Goal: Transaction & Acquisition: Purchase product/service

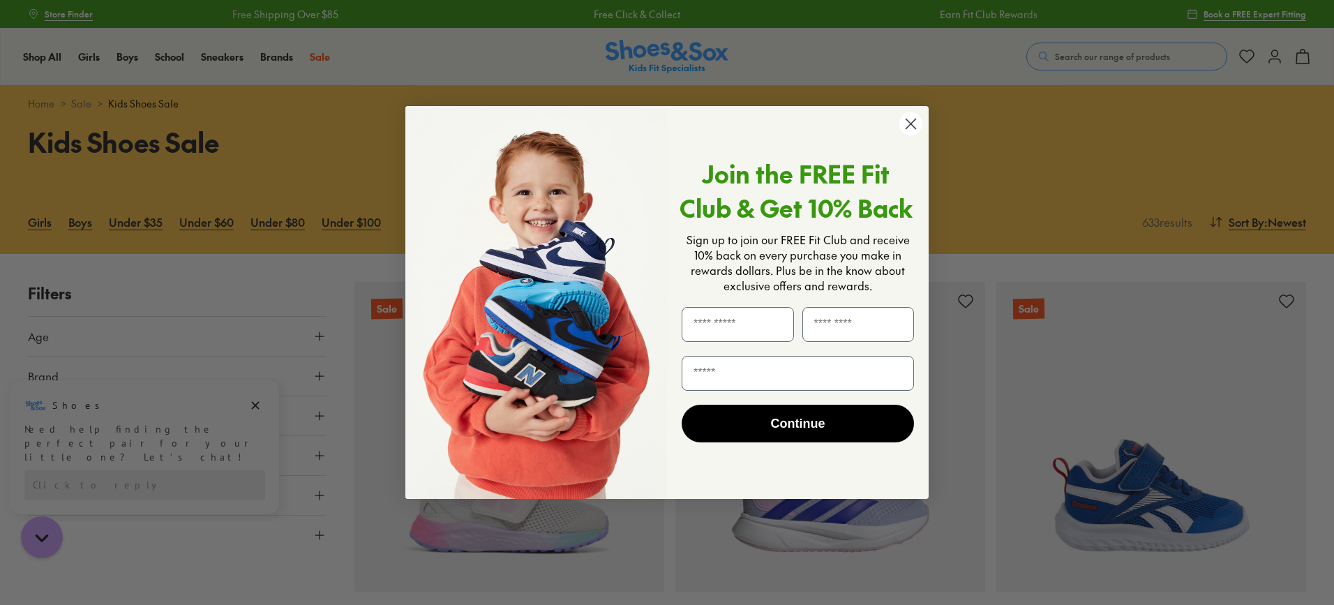
click at [906, 123] on circle "Close dialog" at bounding box center [910, 123] width 23 height 23
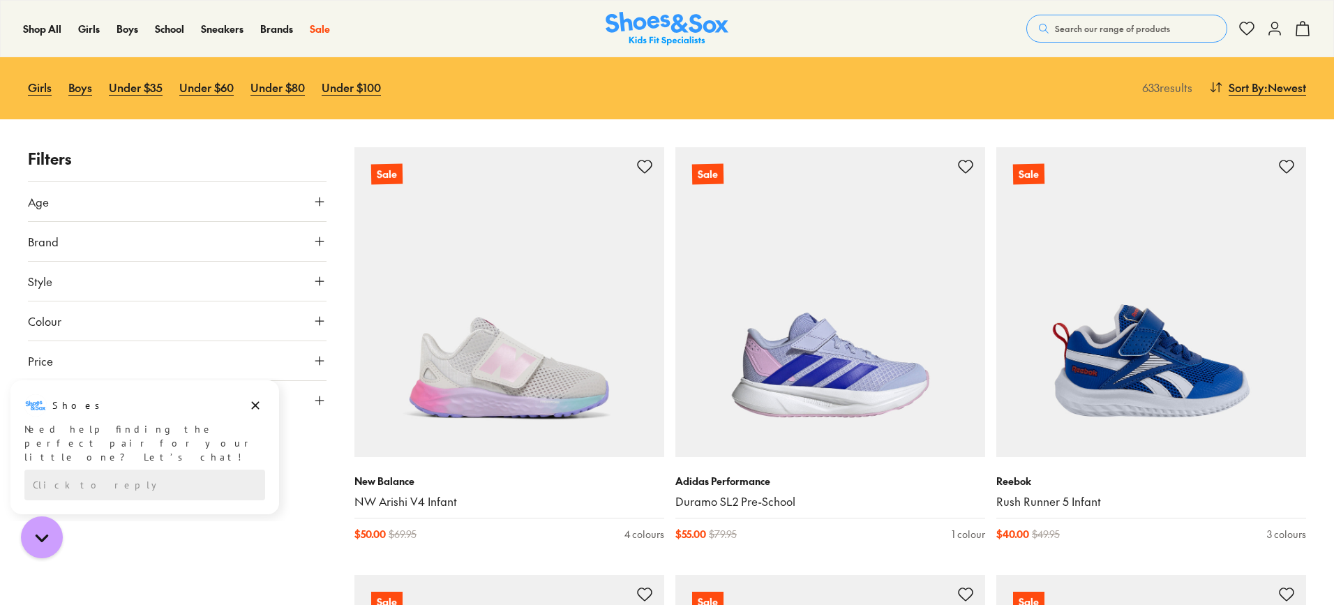
scroll to position [140, 0]
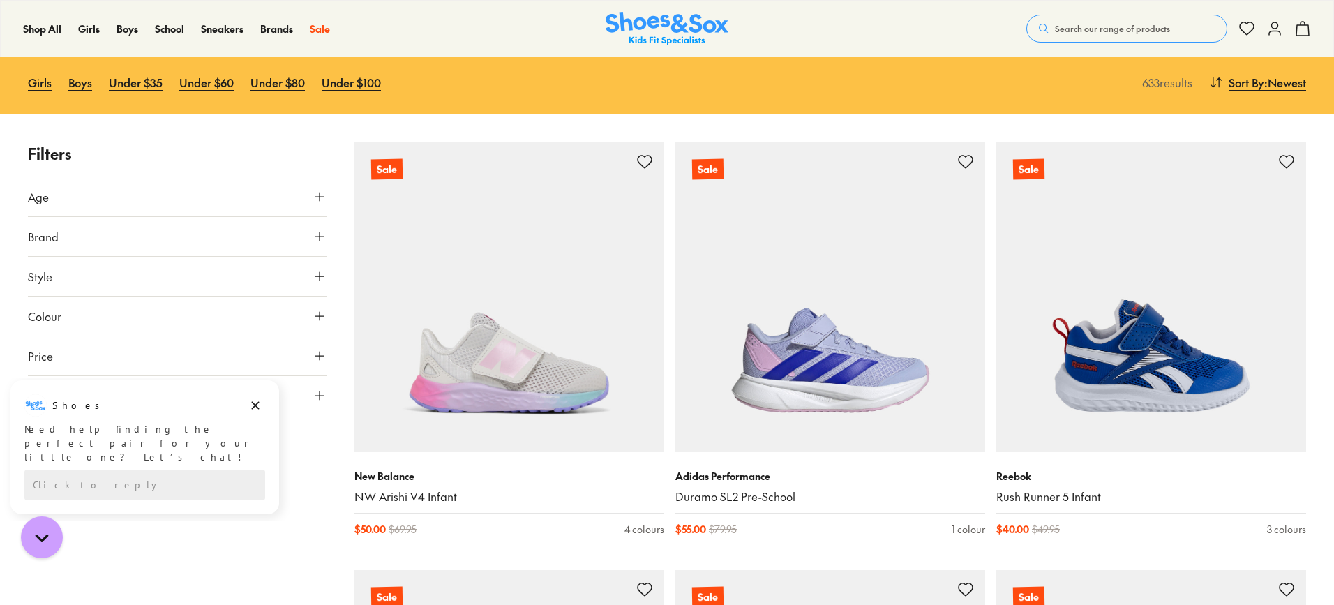
click at [324, 195] on icon at bounding box center [320, 197] width 14 height 14
click at [71, 227] on label "Infant/Toddler" at bounding box center [78, 230] width 66 height 15
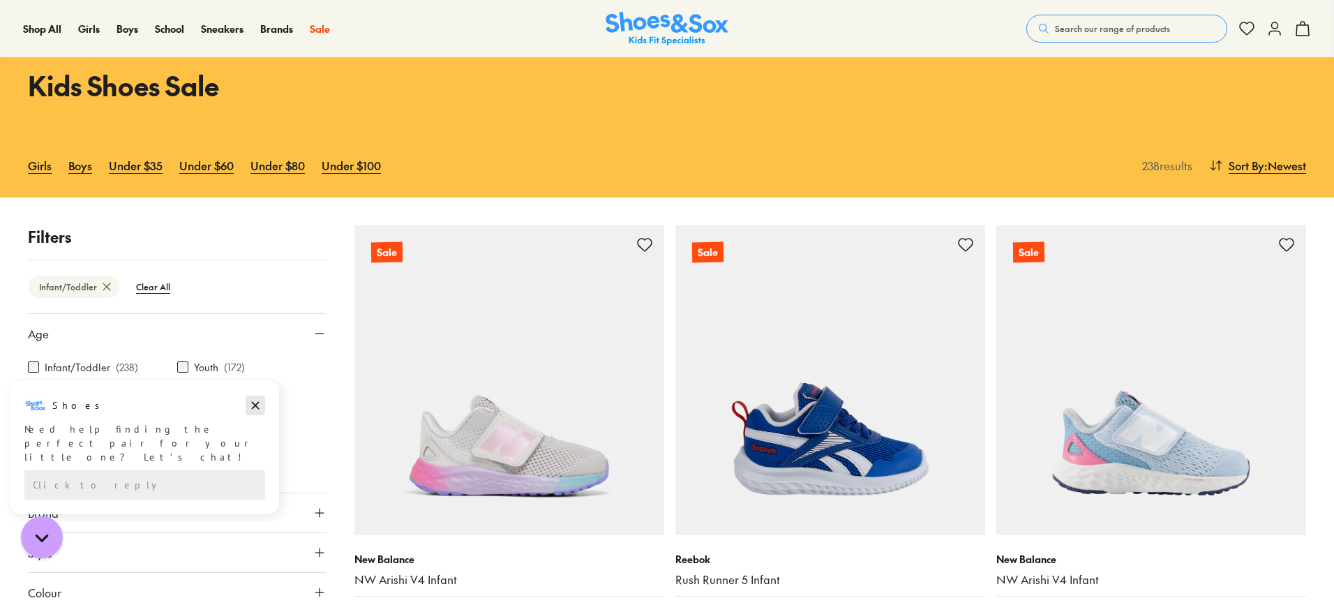
click at [257, 407] on icon "Dismiss campaign" at bounding box center [256, 406] width 8 height 8
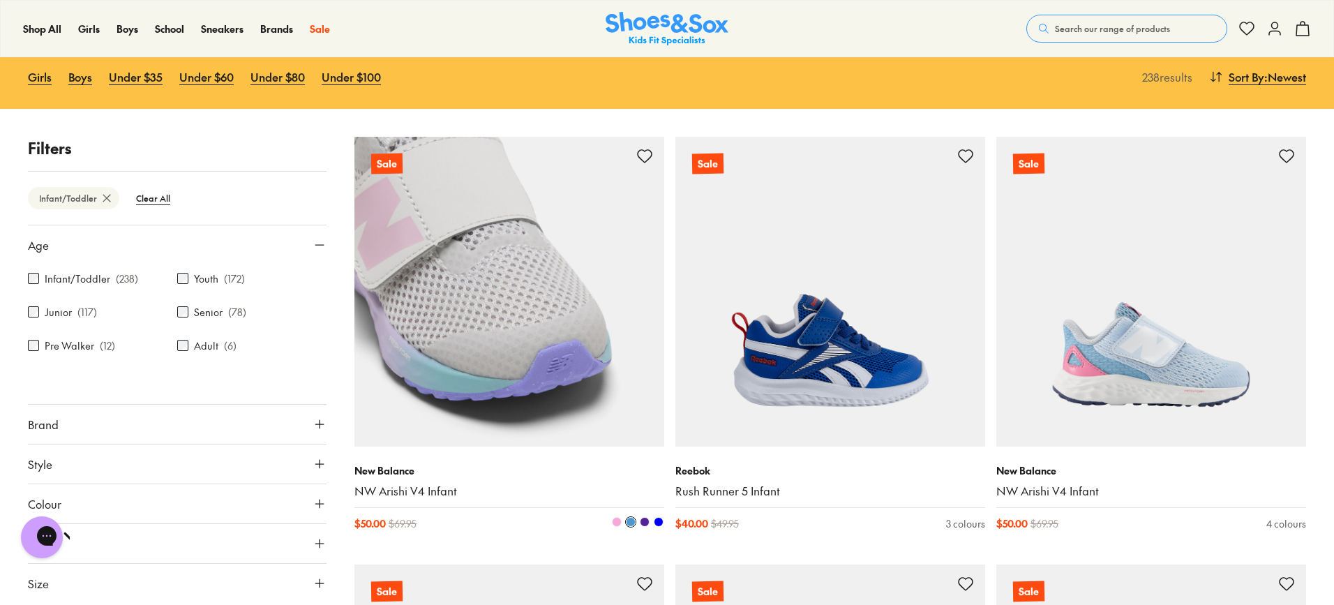
scroll to position [0, 0]
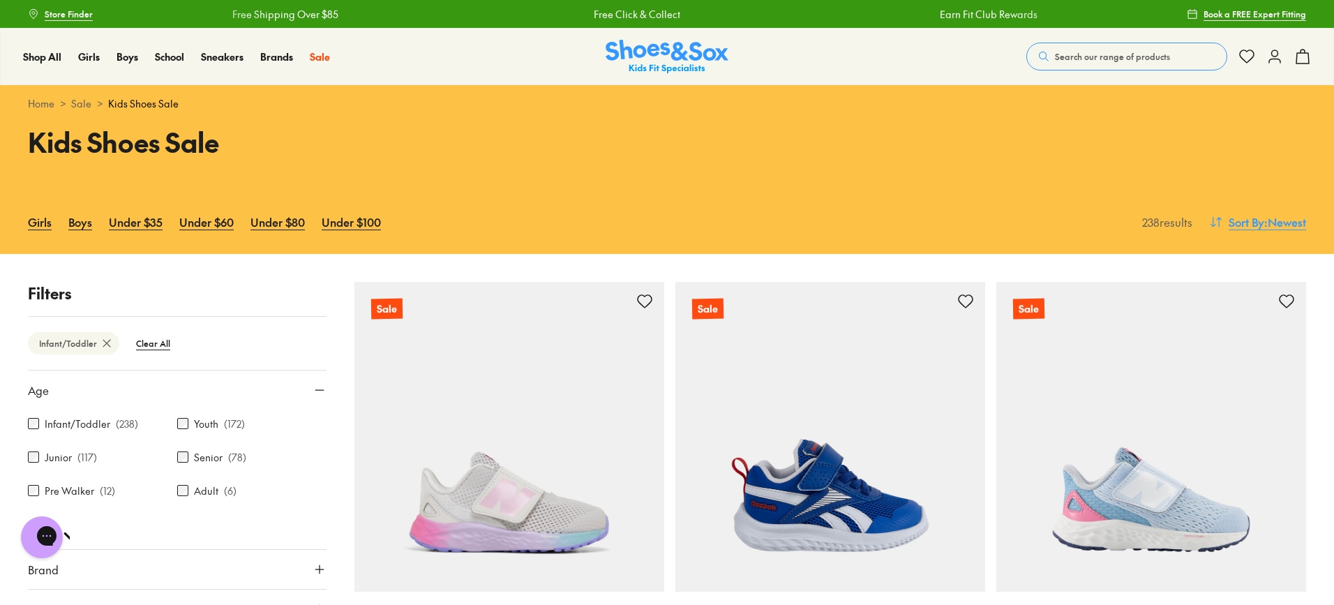
click at [1260, 223] on span "Sort By" at bounding box center [1247, 222] width 36 height 17
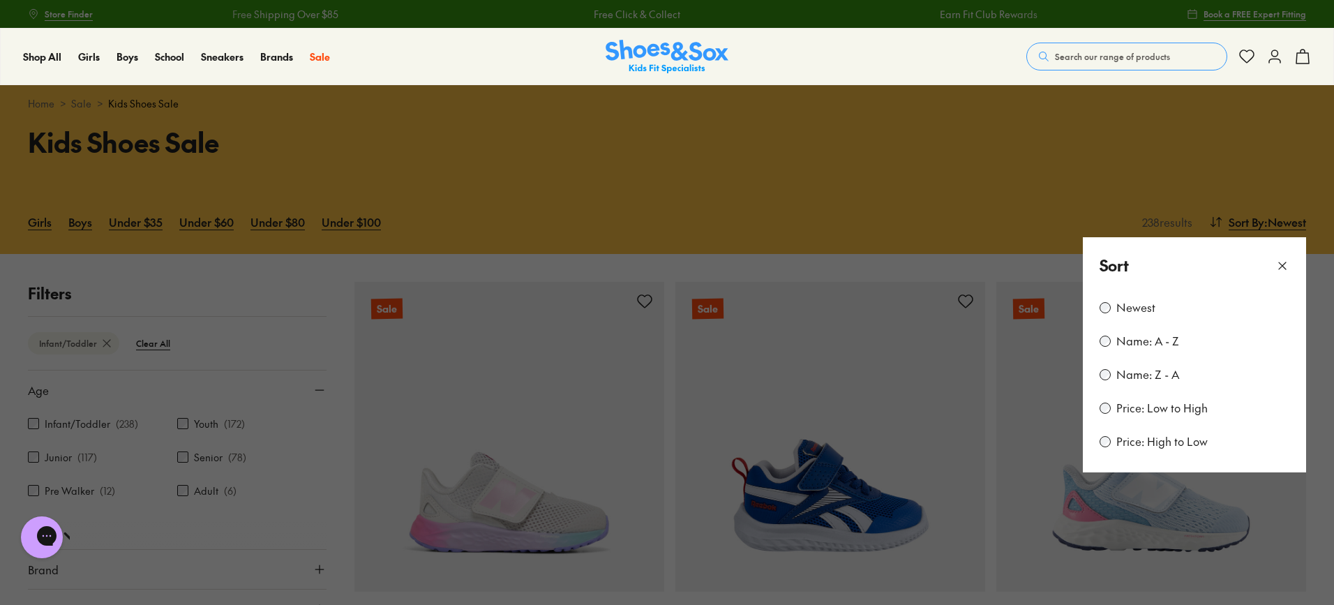
scroll to position [70, 0]
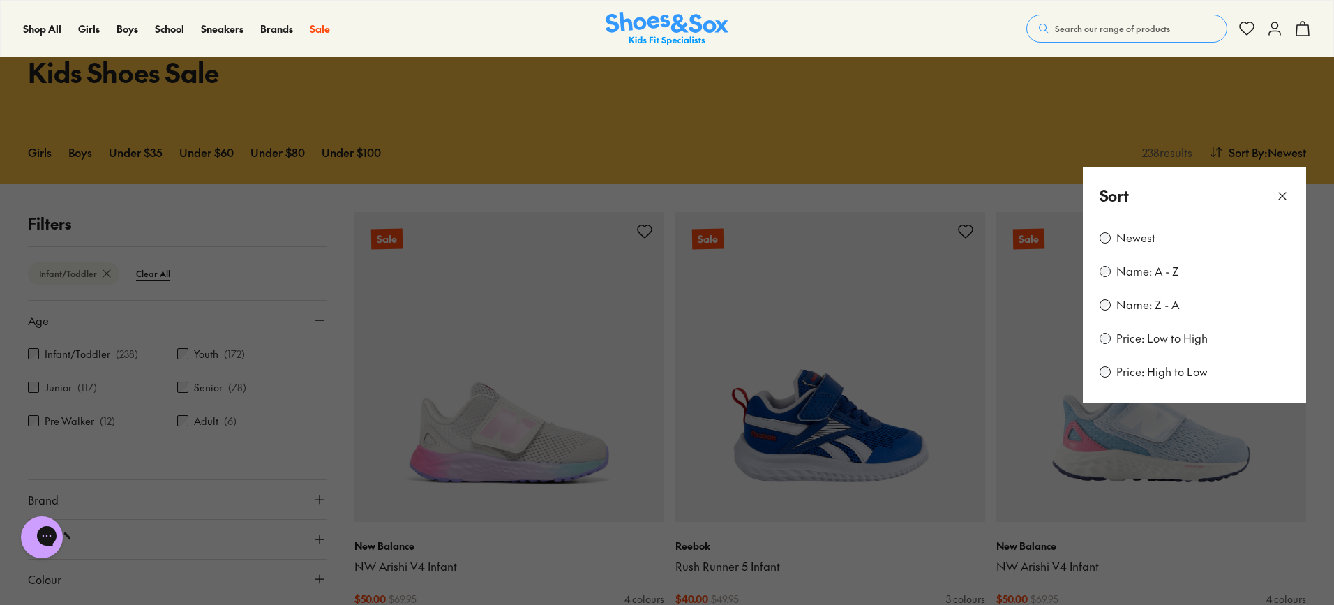
click at [747, 155] on button at bounding box center [667, 302] width 1334 height 605
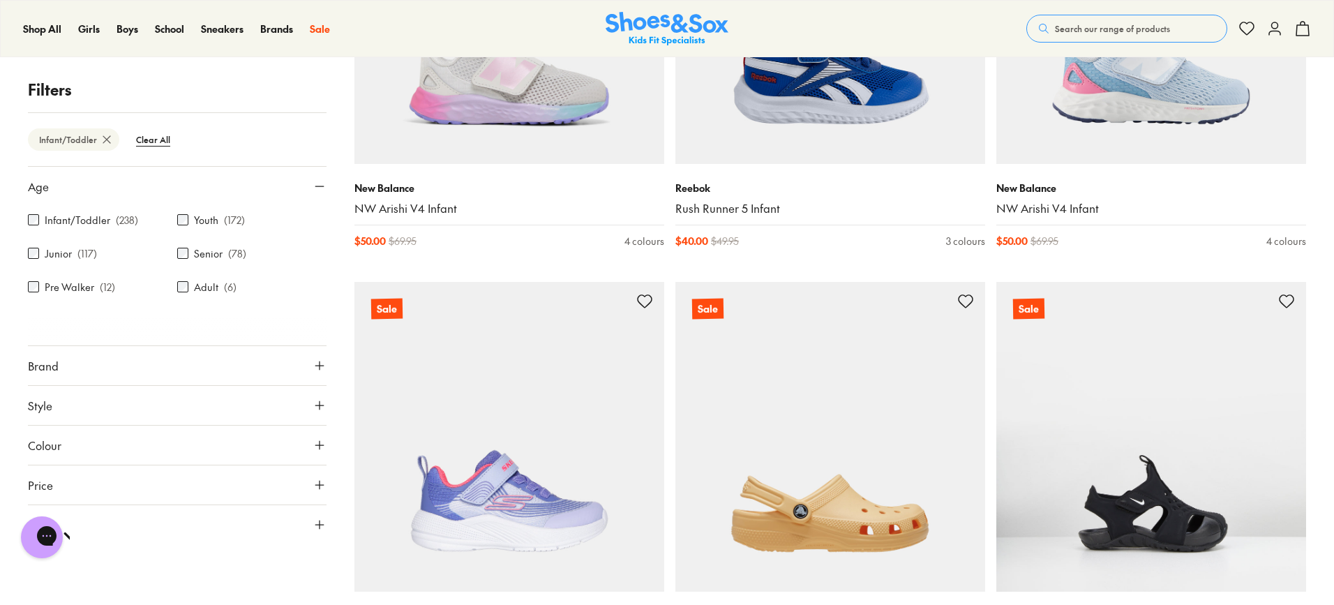
scroll to position [558, 0]
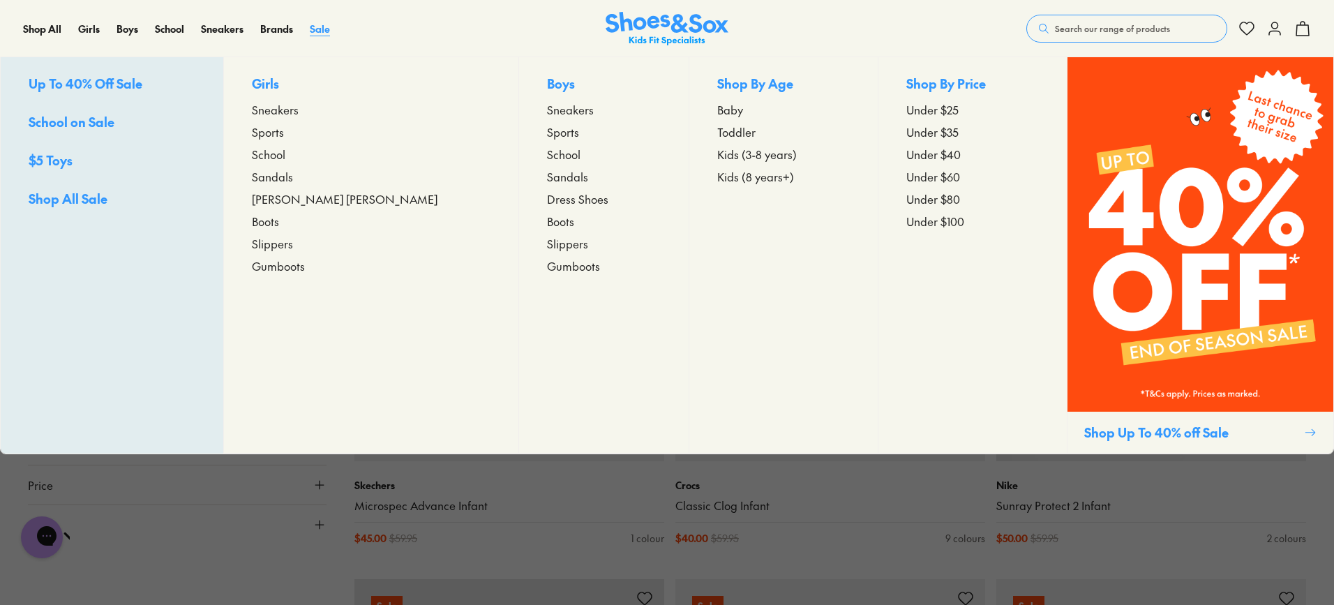
click at [315, 33] on span "Sale" at bounding box center [320, 29] width 20 height 14
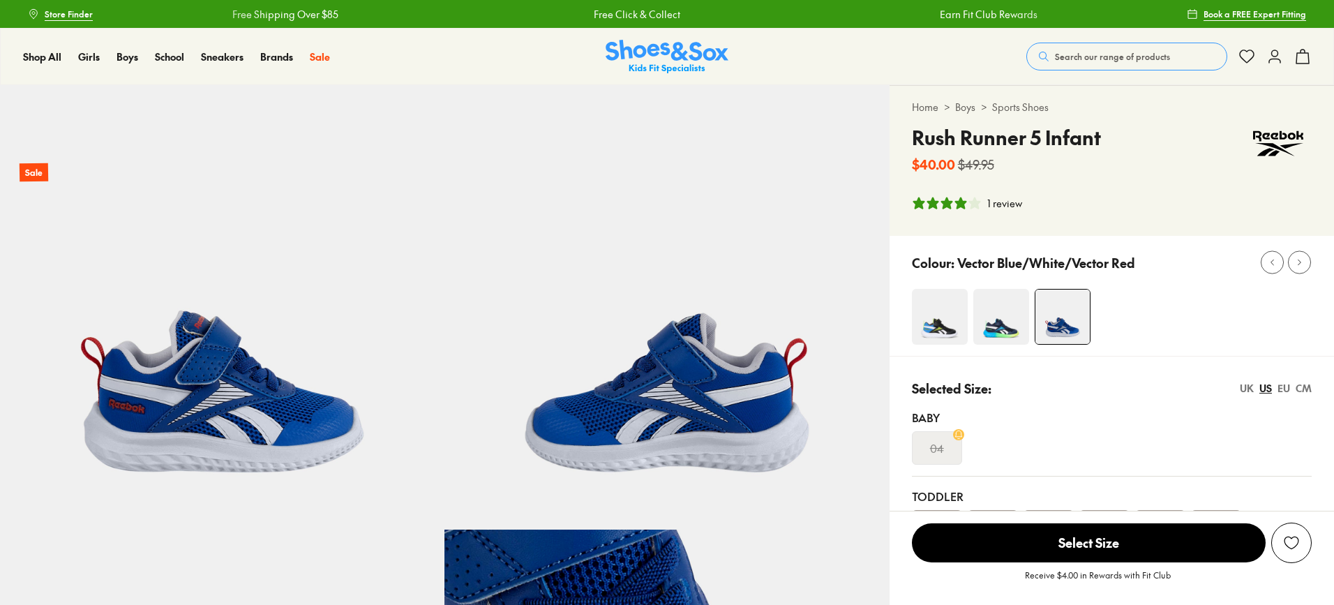
select select "*"
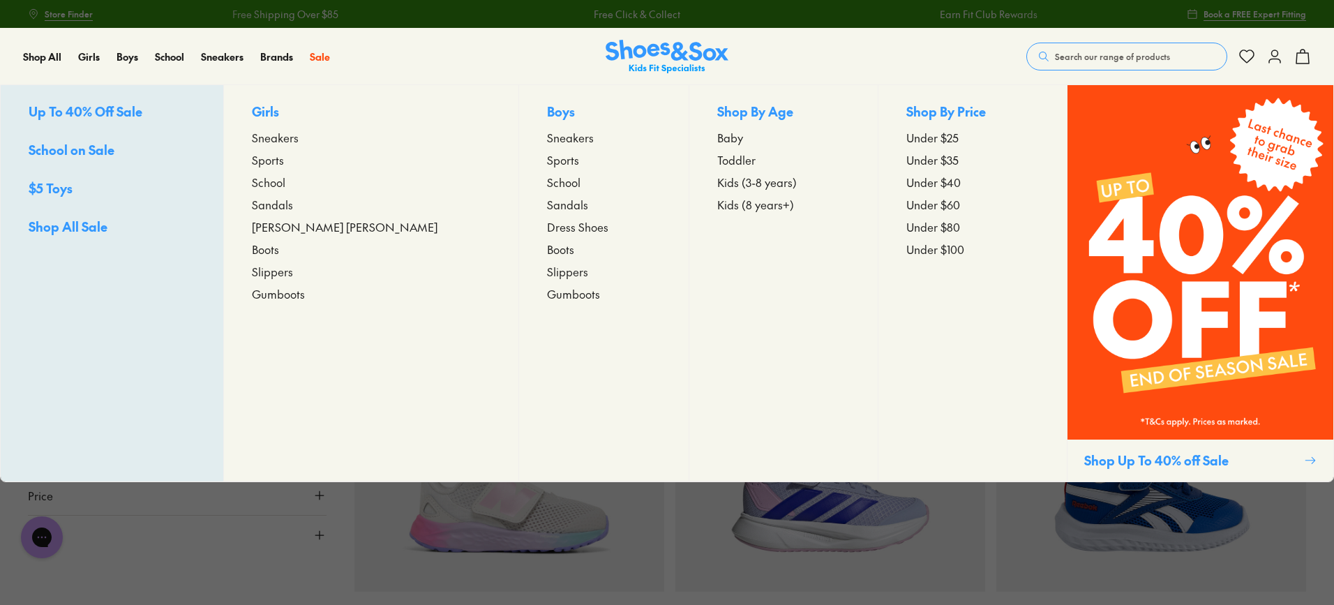
click at [717, 181] on span "Kids (3-8 years)" at bounding box center [757, 182] width 80 height 17
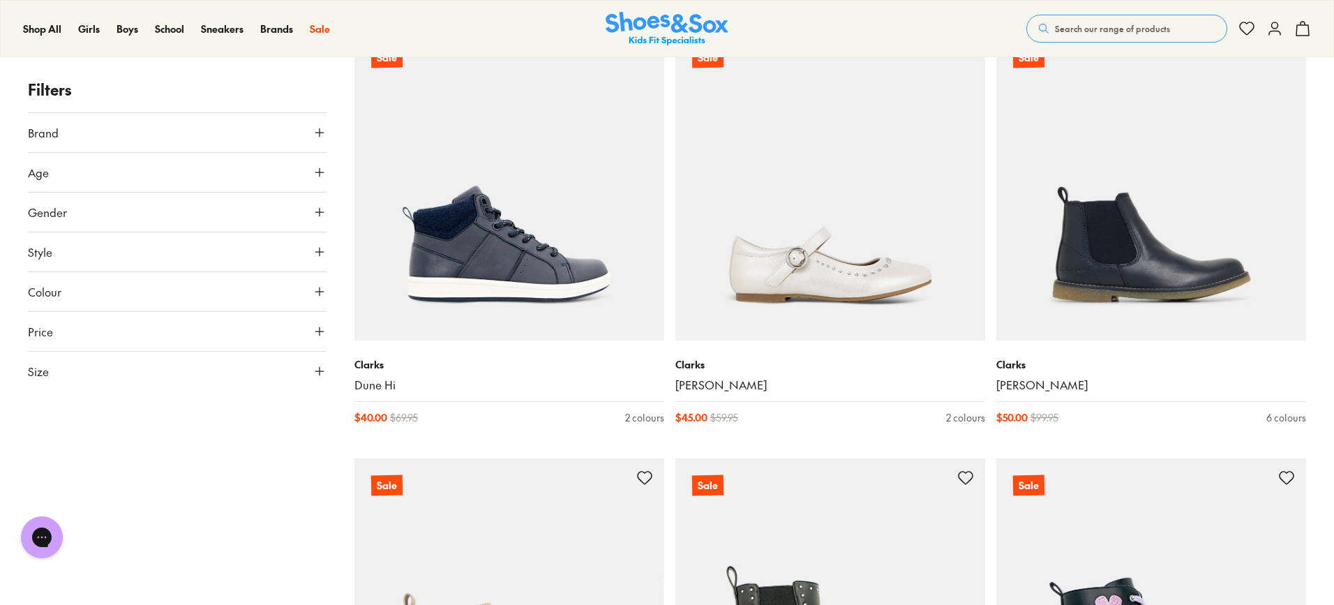
scroll to position [1535, 0]
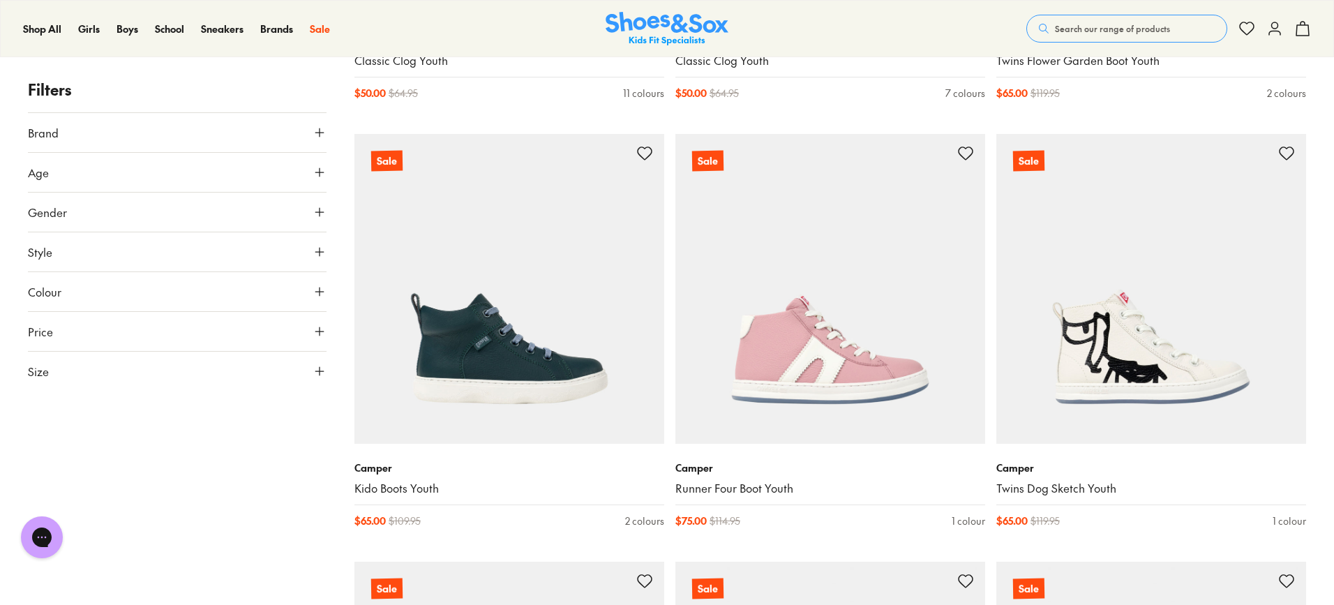
scroll to position [6280, 0]
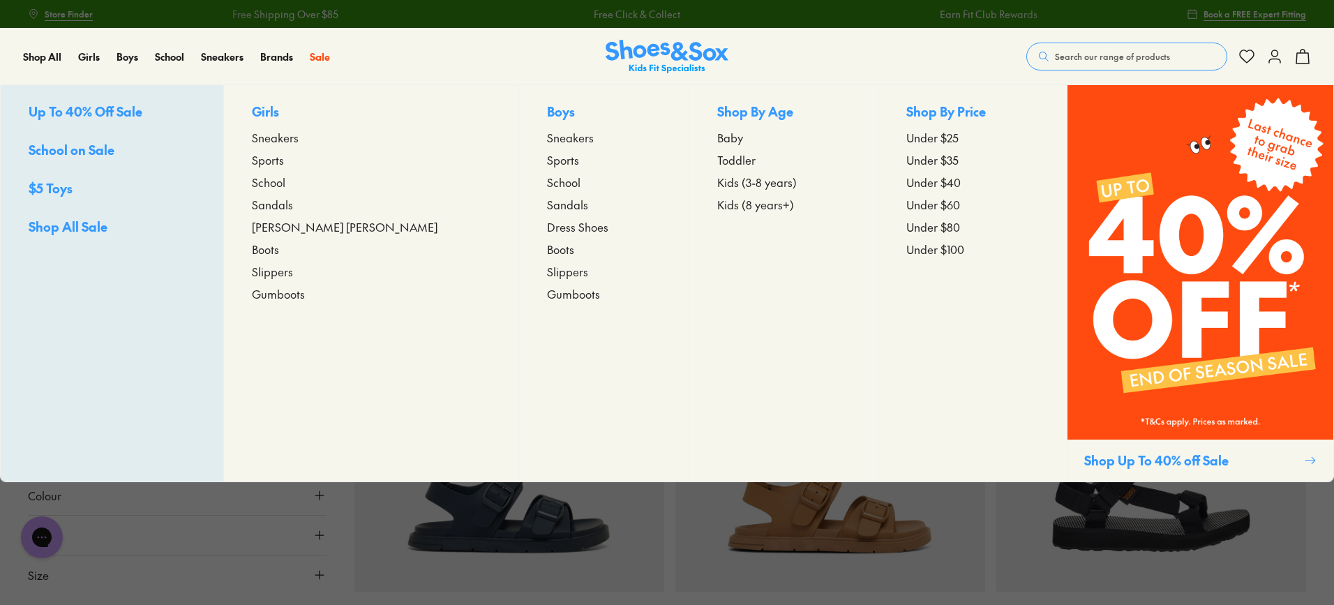
click at [717, 161] on span "Toddler" at bounding box center [736, 159] width 38 height 17
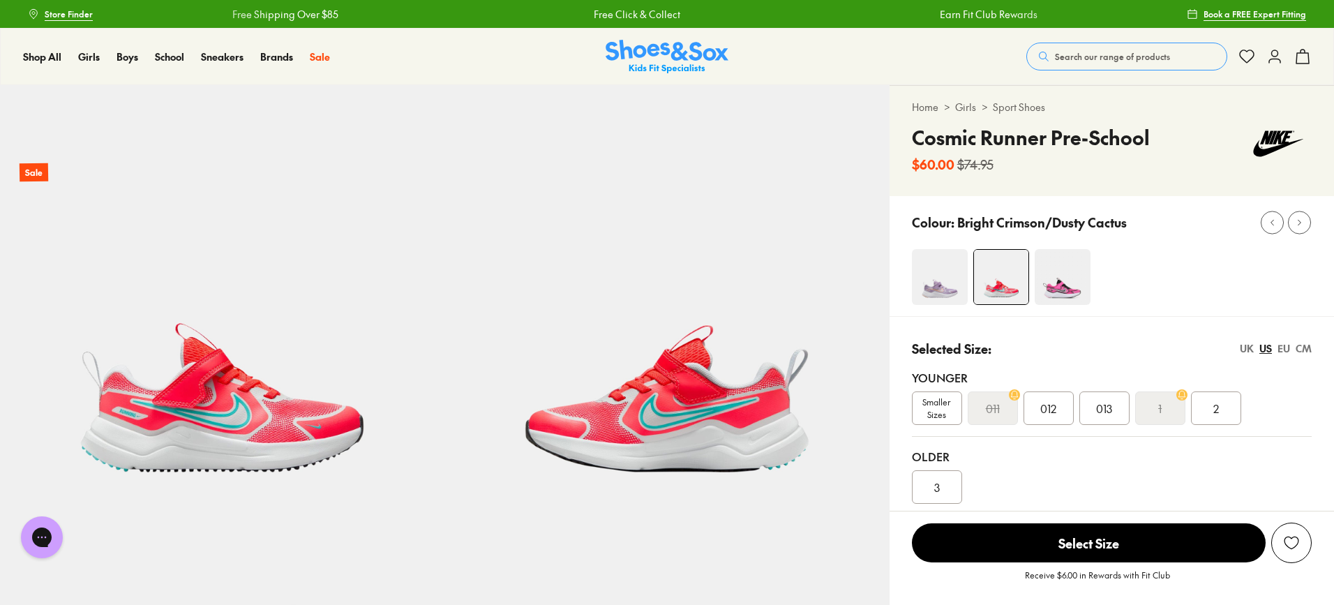
select select "*"
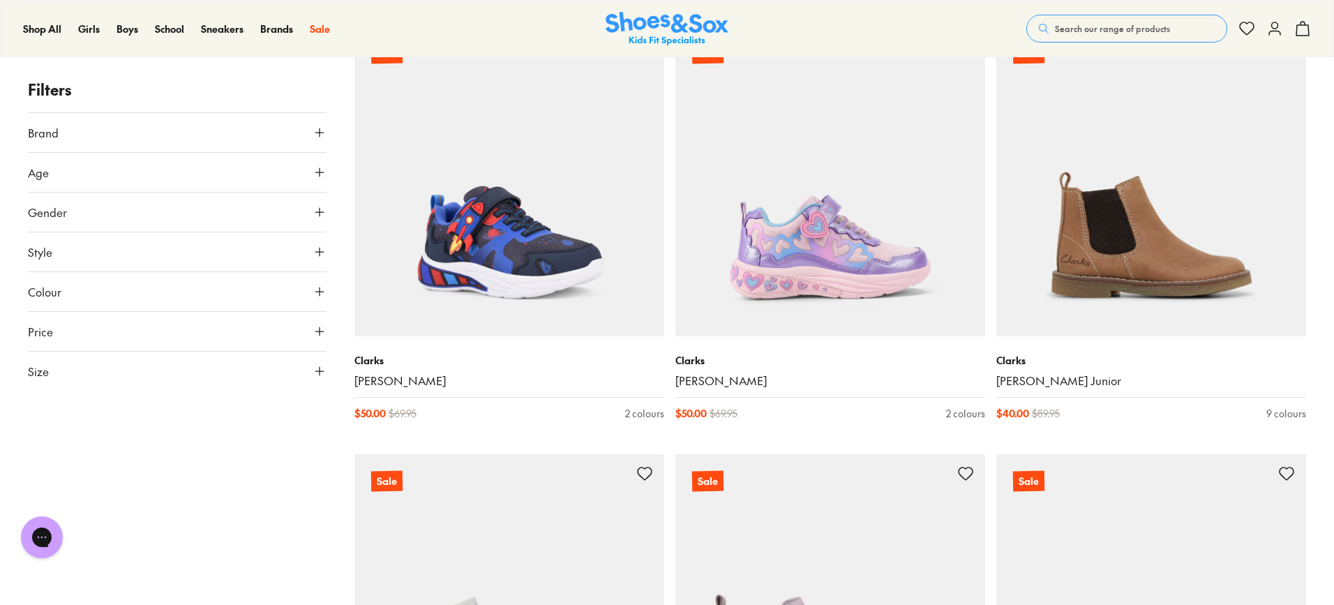
scroll to position [1116, 0]
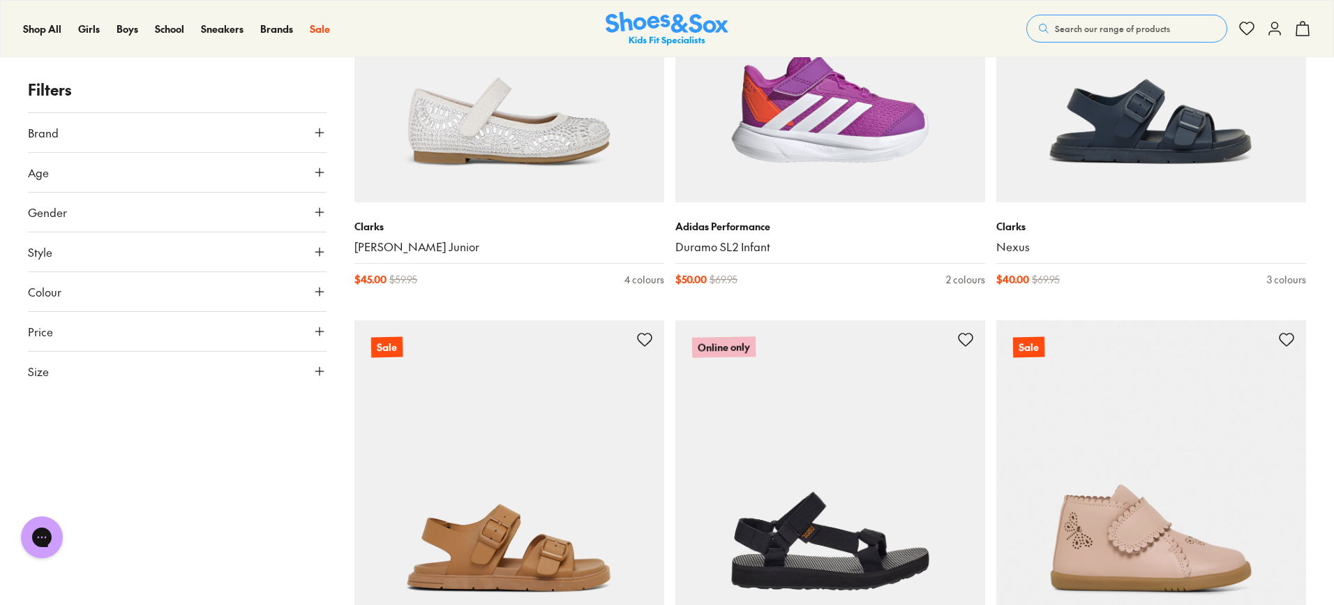
scroll to position [155, 0]
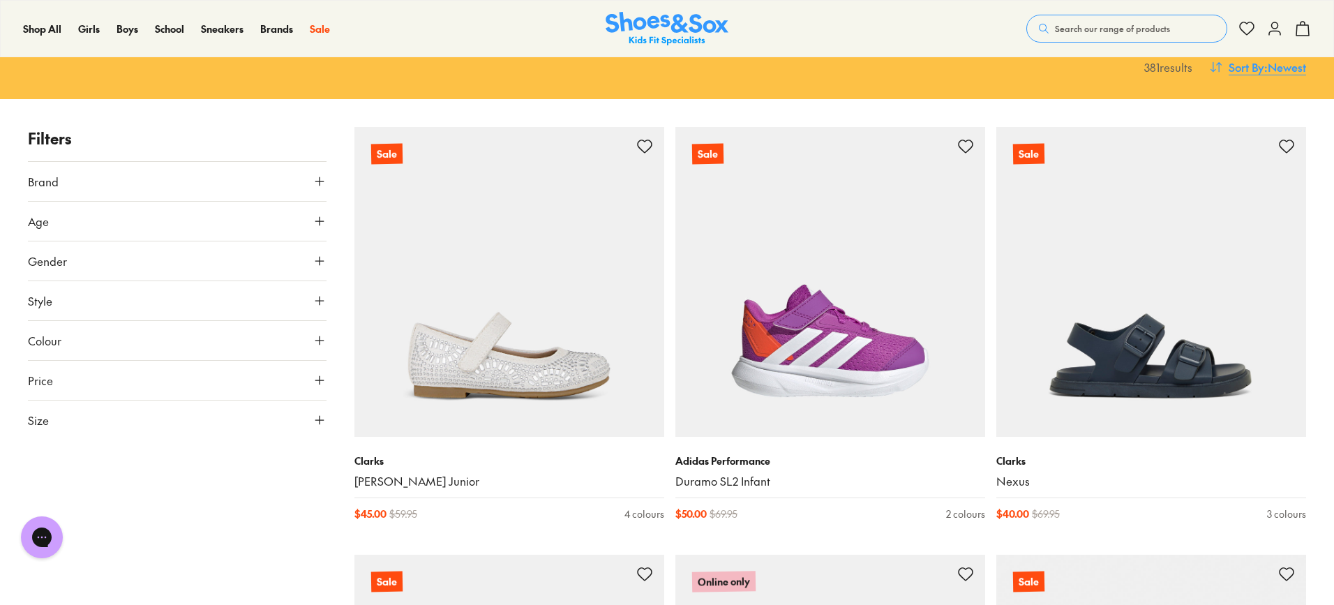
click at [1243, 73] on span "Sort By" at bounding box center [1247, 67] width 36 height 17
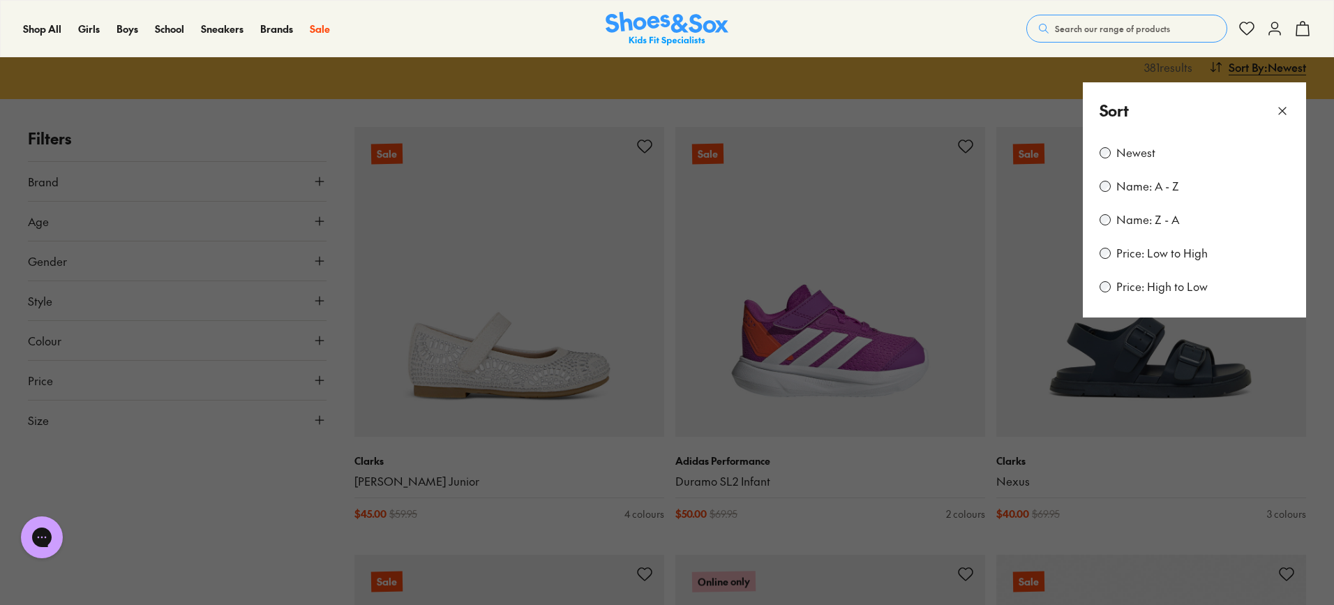
click at [1157, 260] on label "Price: Low to High" at bounding box center [1161, 253] width 91 height 15
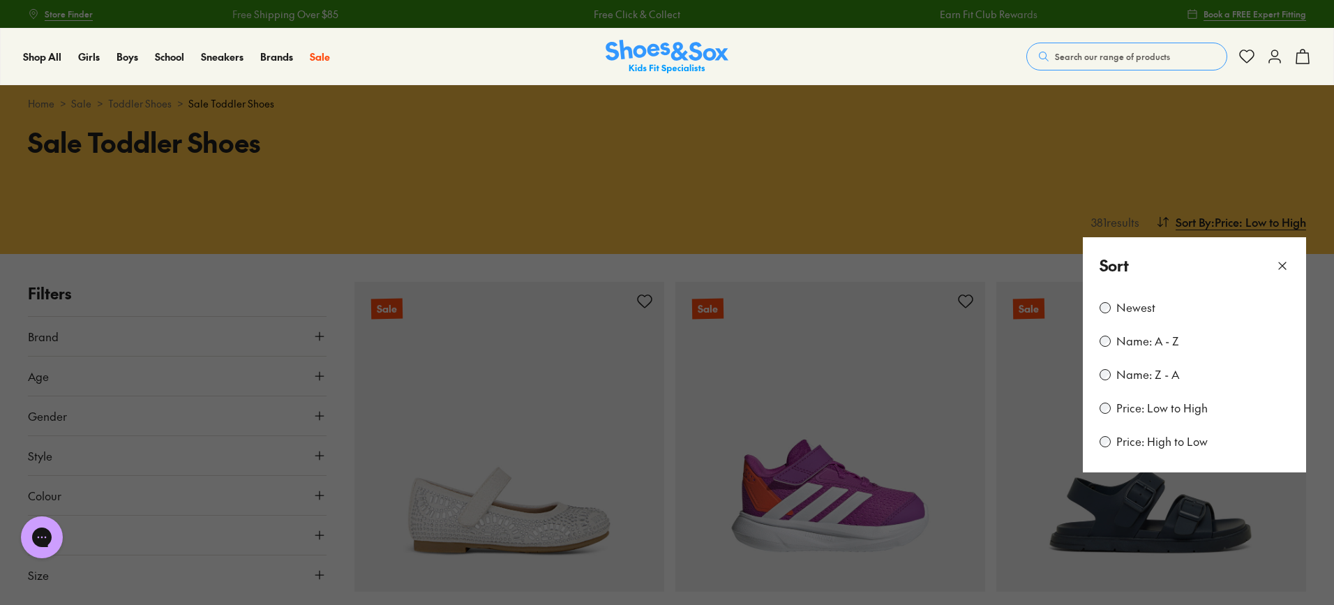
click at [967, 145] on button at bounding box center [667, 302] width 1334 height 605
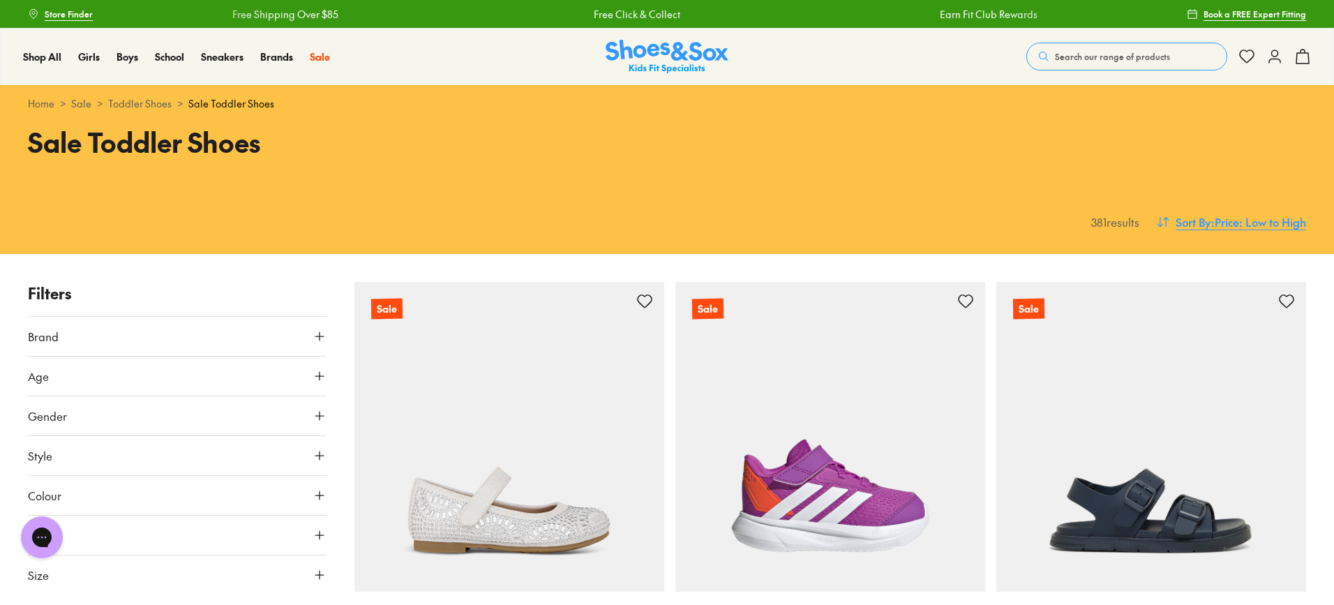
click at [1220, 218] on span ": Price: Low to High" at bounding box center [1258, 222] width 95 height 17
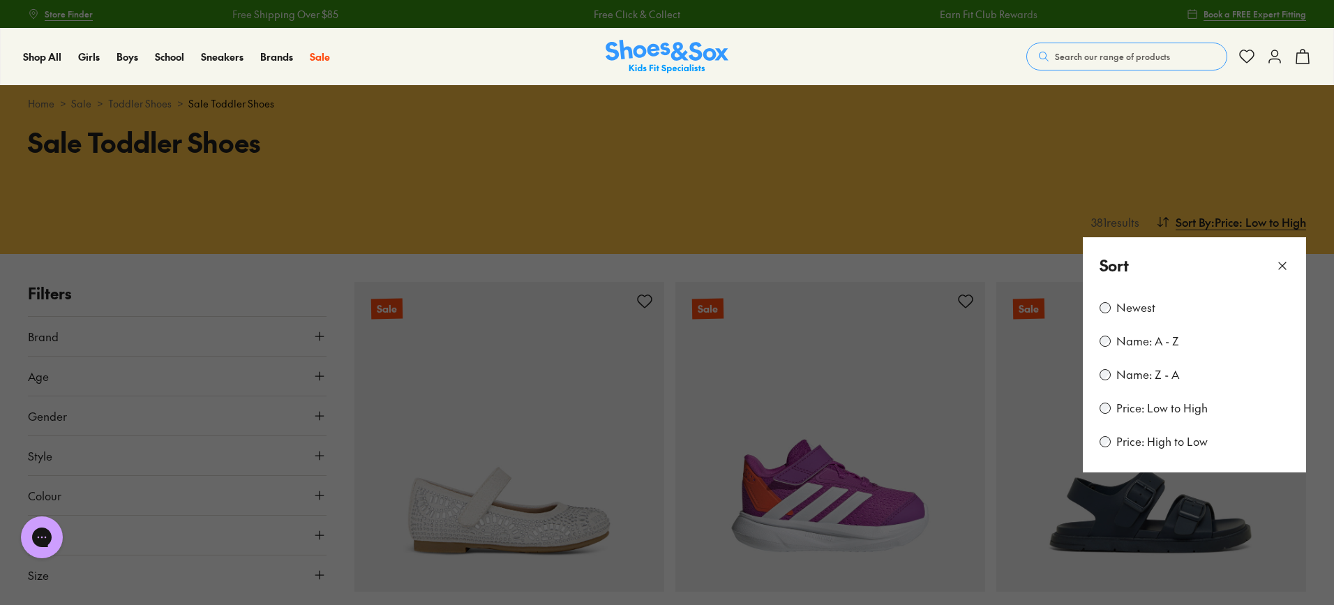
click at [1150, 410] on label "Price: Low to High" at bounding box center [1161, 407] width 91 height 15
click at [1111, 310] on div "Newest" at bounding box center [1195, 307] width 190 height 17
click at [940, 209] on button at bounding box center [667, 302] width 1334 height 605
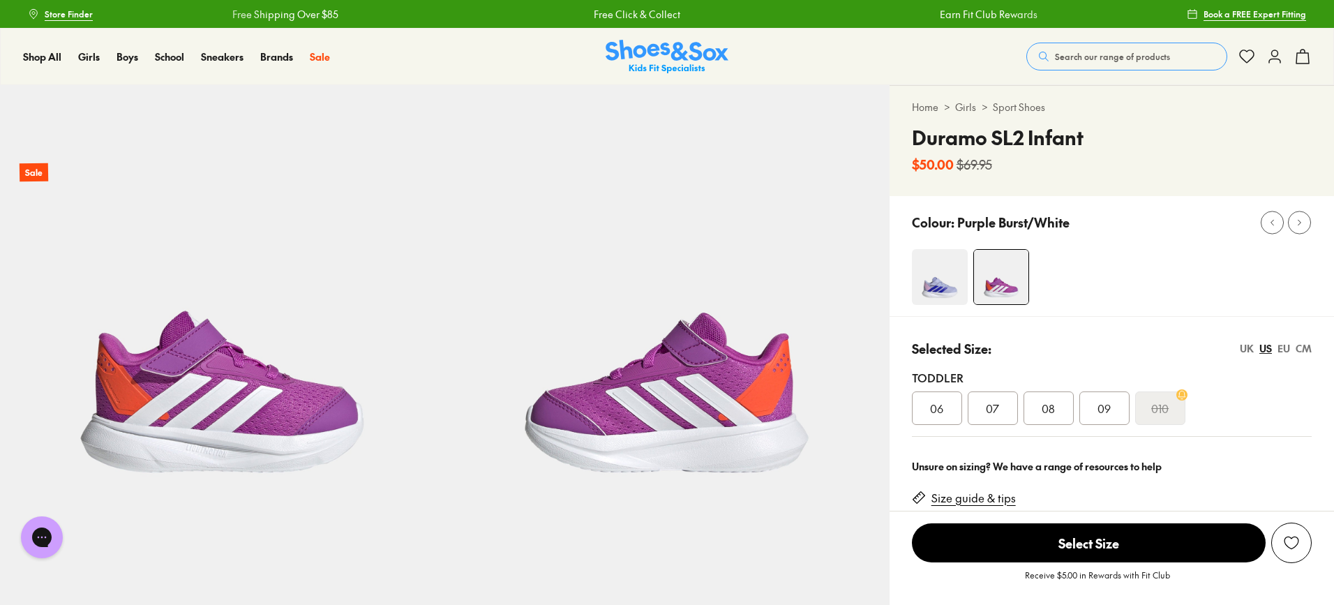
select select "*"
click at [935, 293] on img at bounding box center [940, 277] width 56 height 56
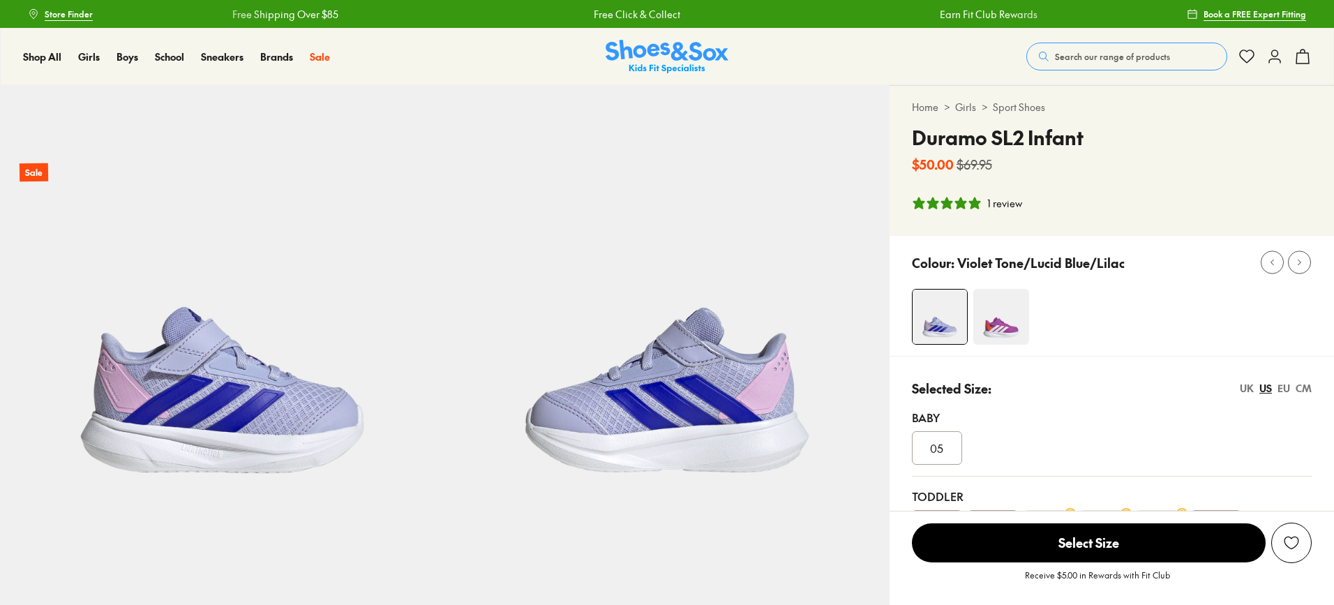
select select "*"
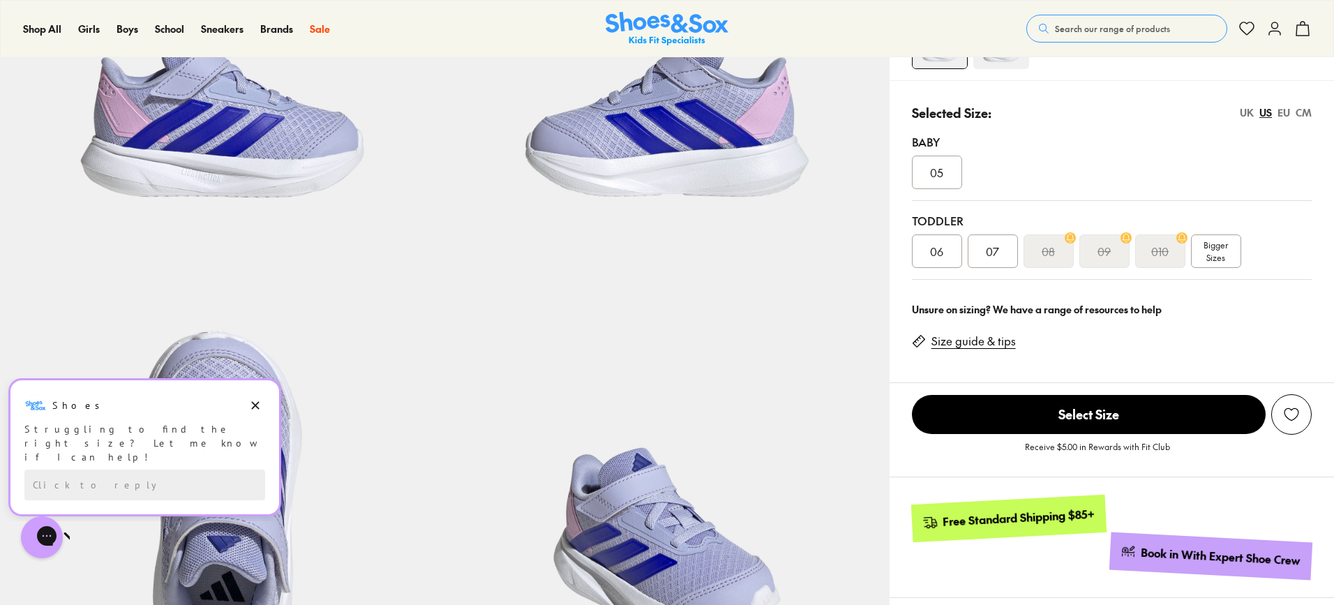
scroll to position [279, 0]
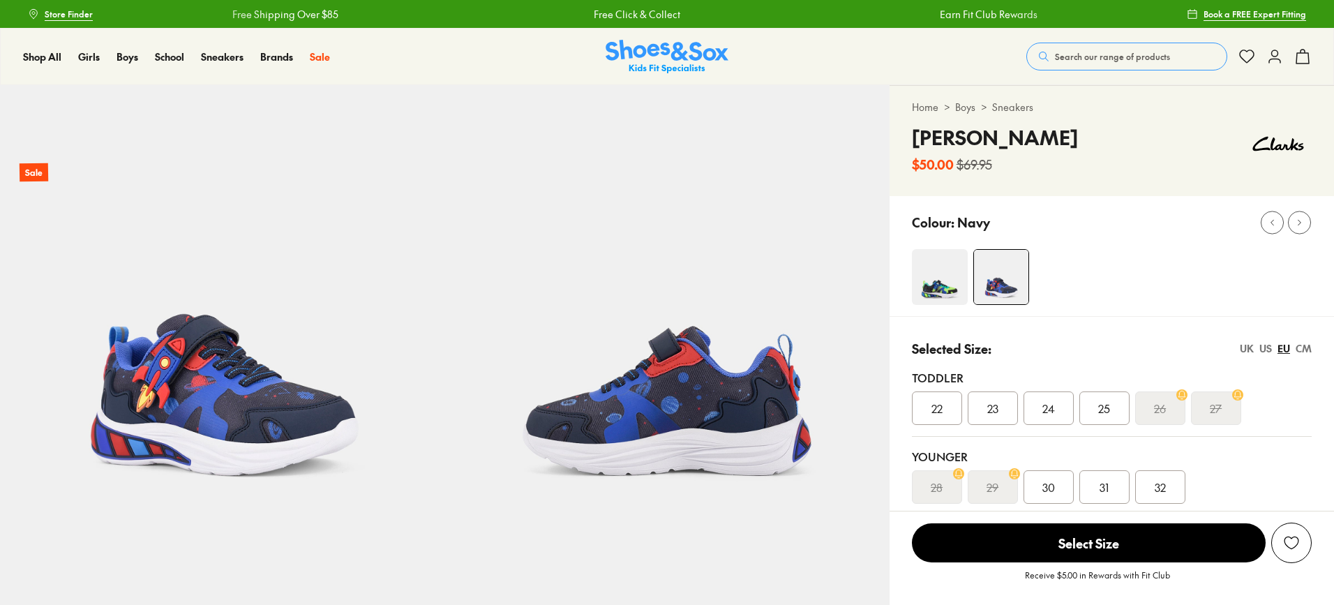
select select "*"
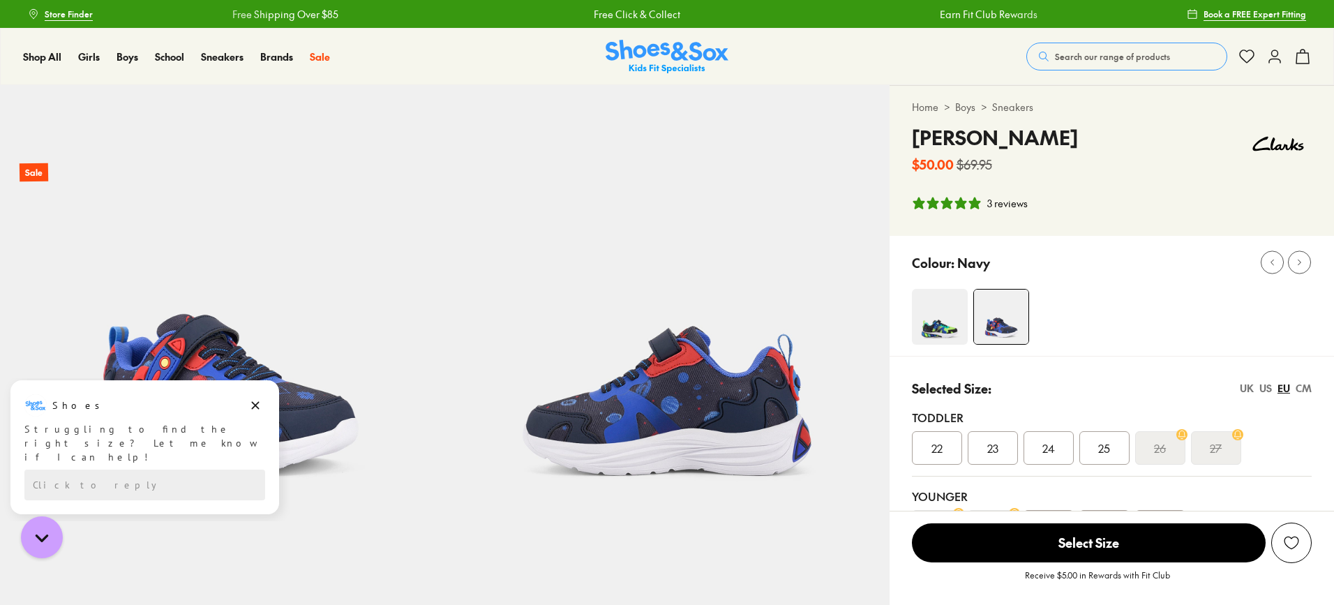
click at [1265, 388] on div "US" at bounding box center [1265, 388] width 13 height 15
click at [939, 334] on img at bounding box center [940, 317] width 56 height 56
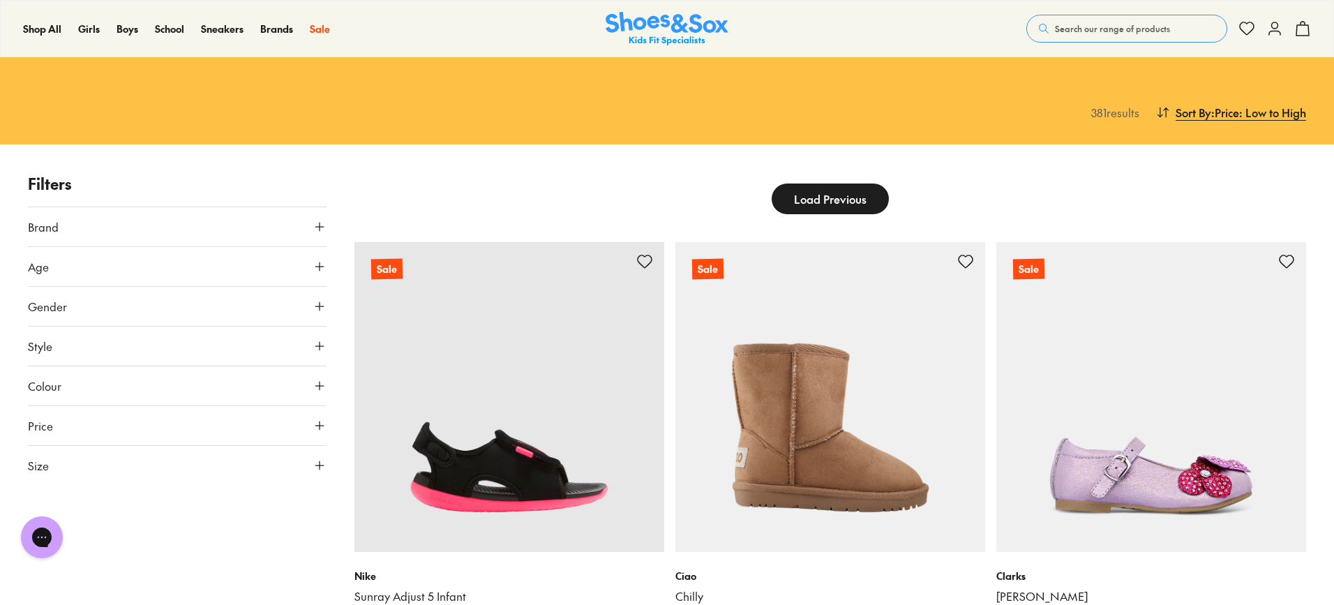
scroll to position [279, 0]
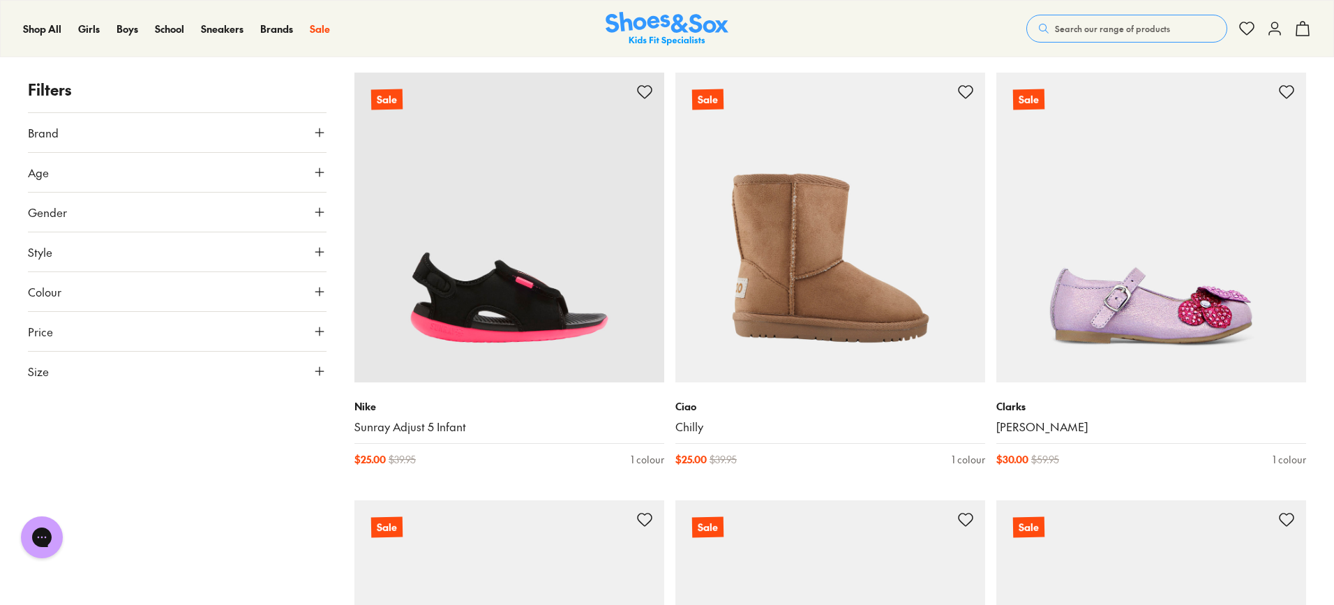
click at [324, 173] on icon at bounding box center [320, 172] width 14 height 14
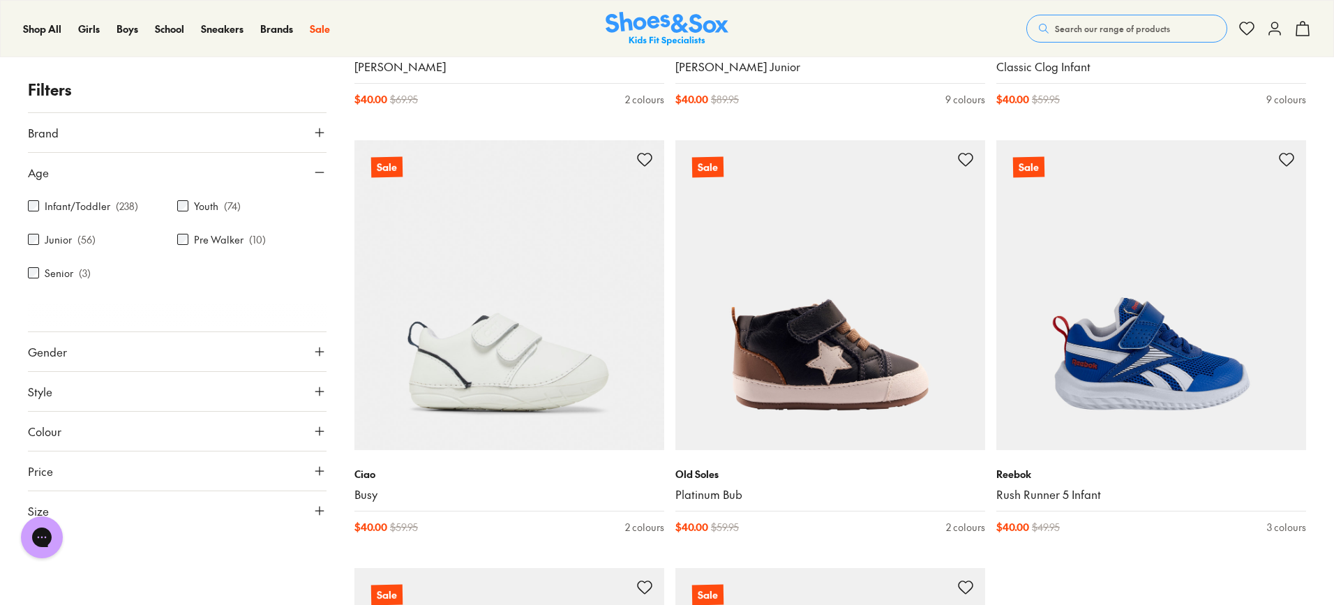
scroll to position [4186, 0]
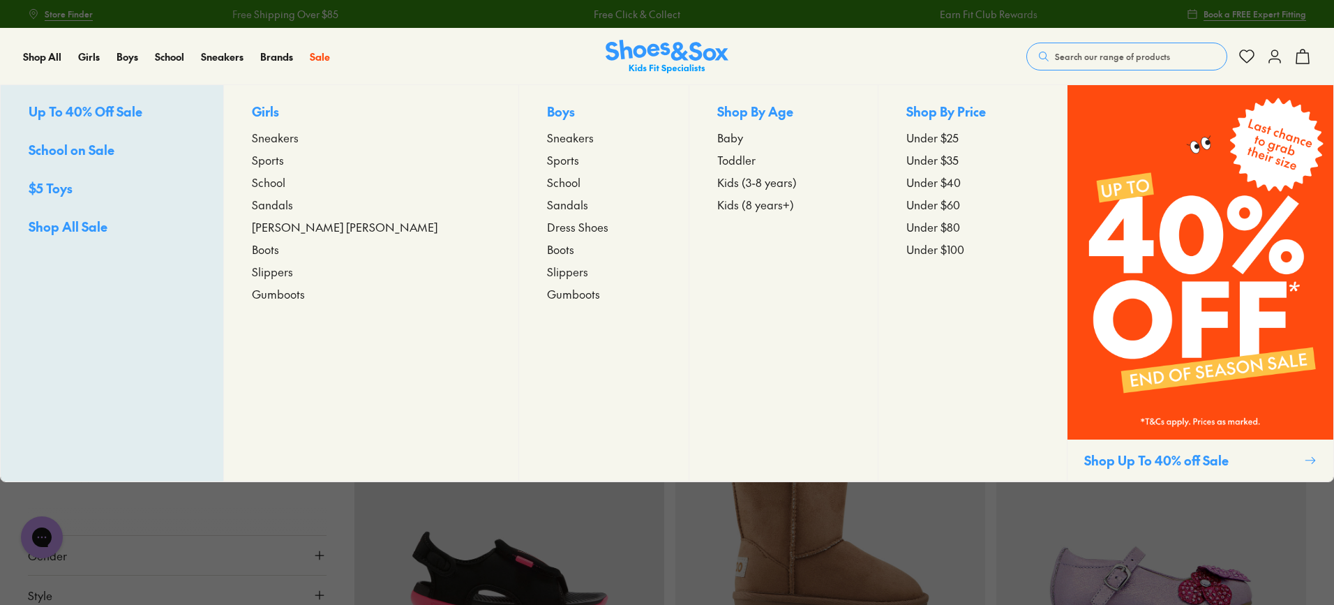
click at [717, 159] on span "Toddler" at bounding box center [736, 159] width 38 height 17
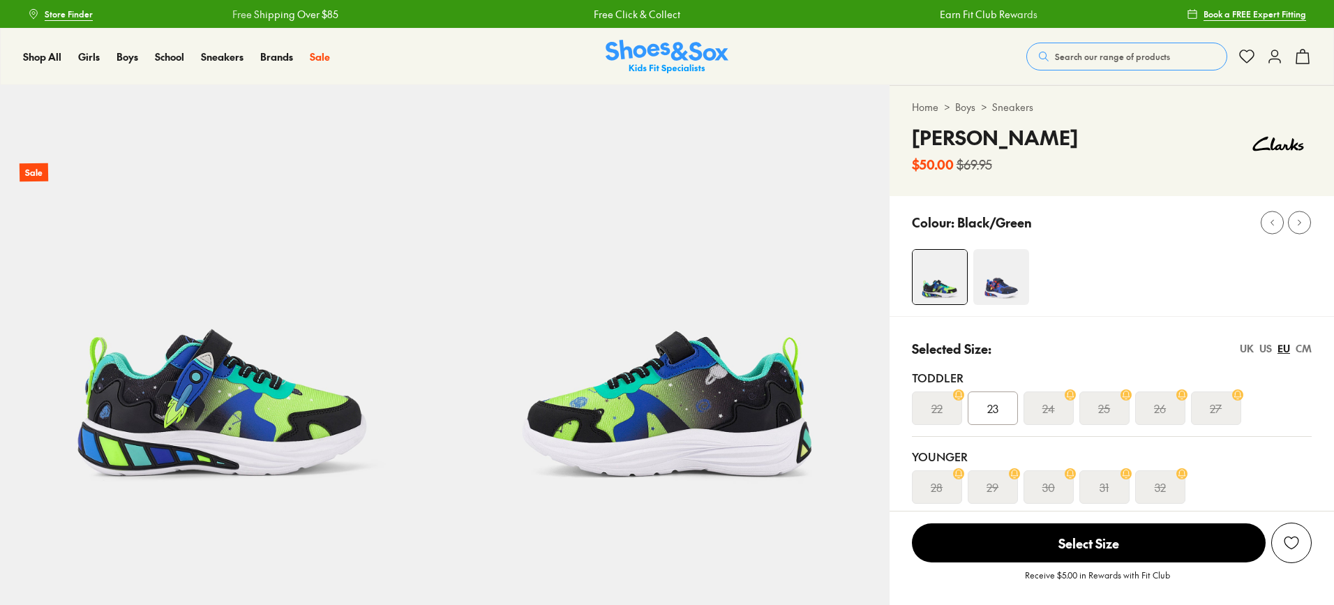
select select "*"
click at [1269, 350] on div "US" at bounding box center [1265, 348] width 13 height 15
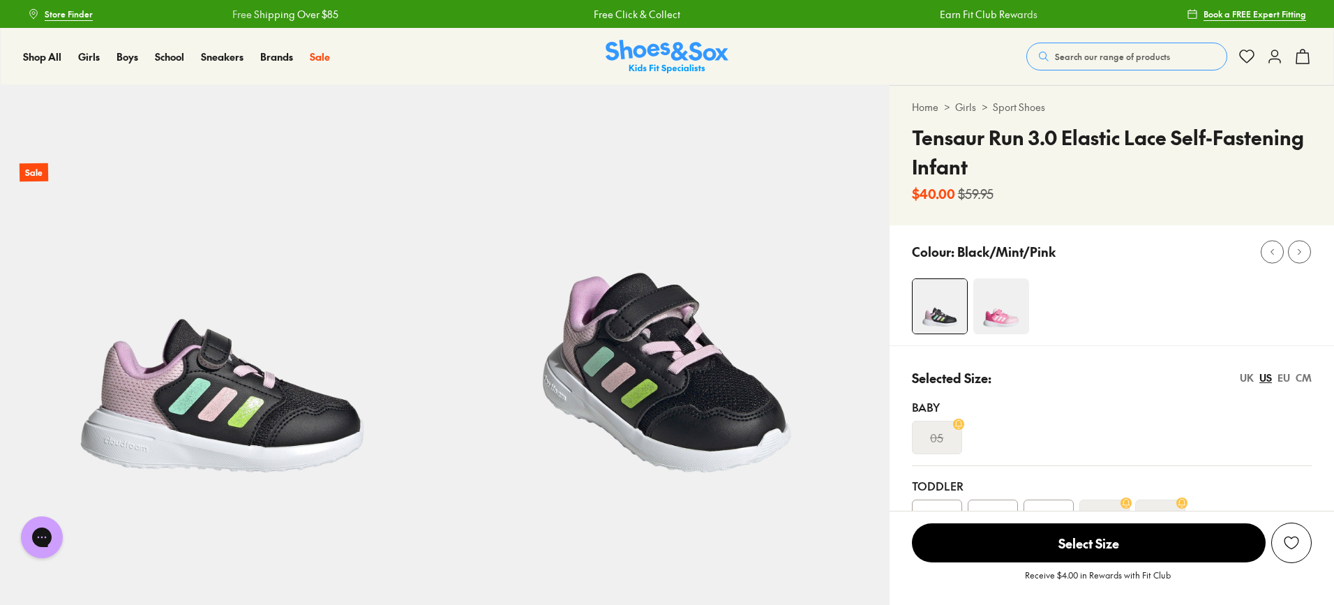
select select "*"
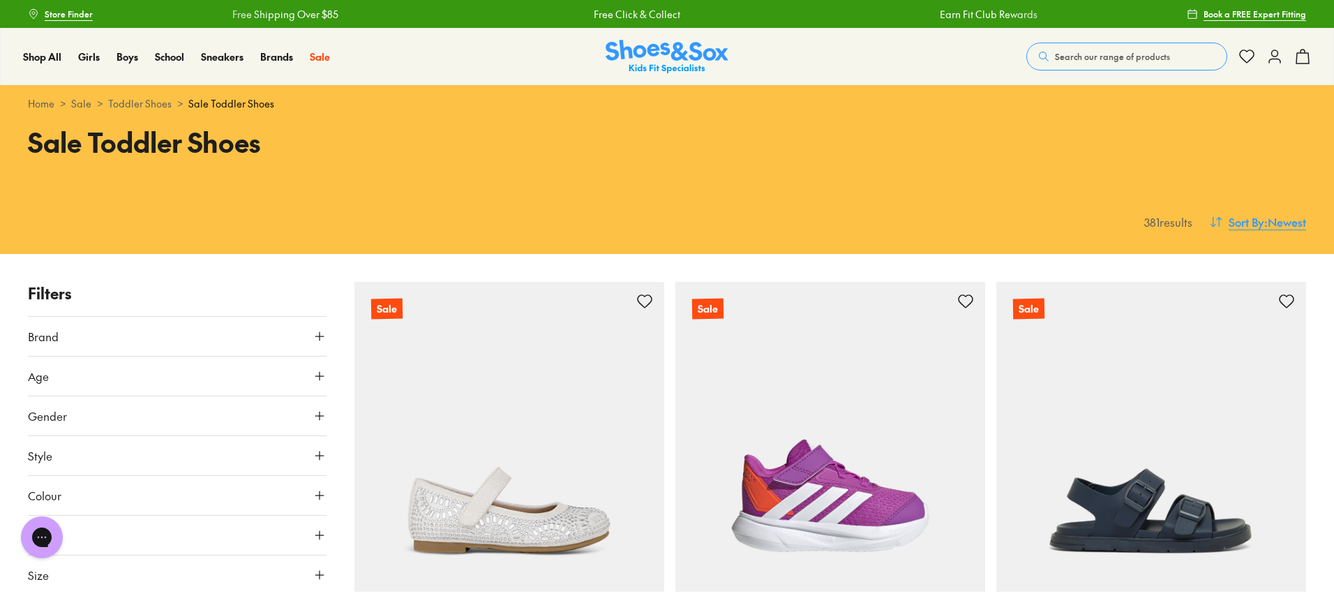
click at [1257, 220] on span "Sort By" at bounding box center [1247, 222] width 36 height 17
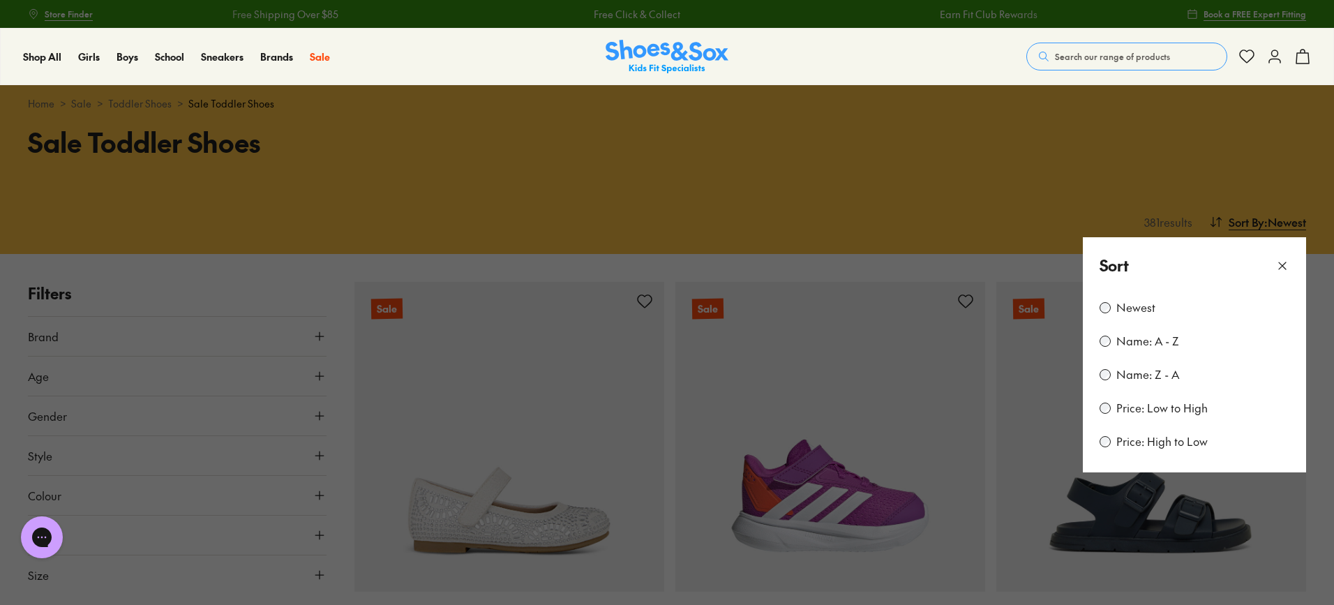
click at [1177, 405] on label "Price: Low to High" at bounding box center [1161, 407] width 91 height 15
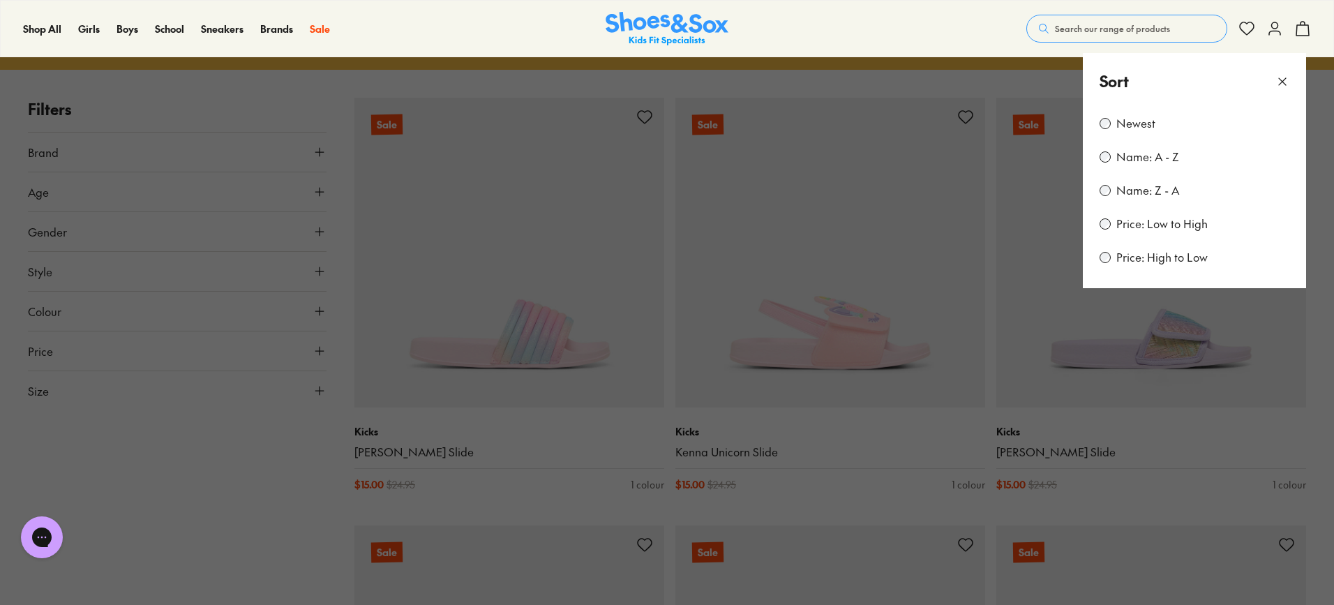
click at [975, 38] on div "Shop All Shop All Shop All New Arrivals Up to 40% Off Sale Online Only Best Sel…" at bounding box center [667, 28] width 1334 height 57
click at [1282, 80] on icon at bounding box center [1282, 82] width 14 height 14
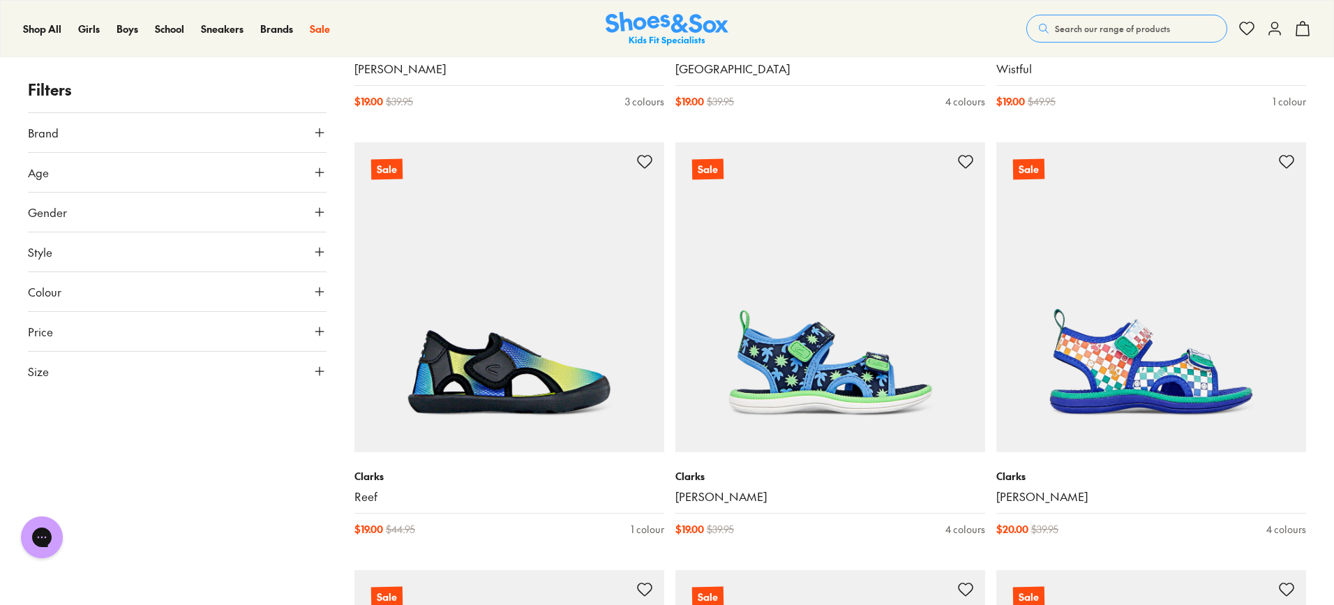
scroll to position [1859, 0]
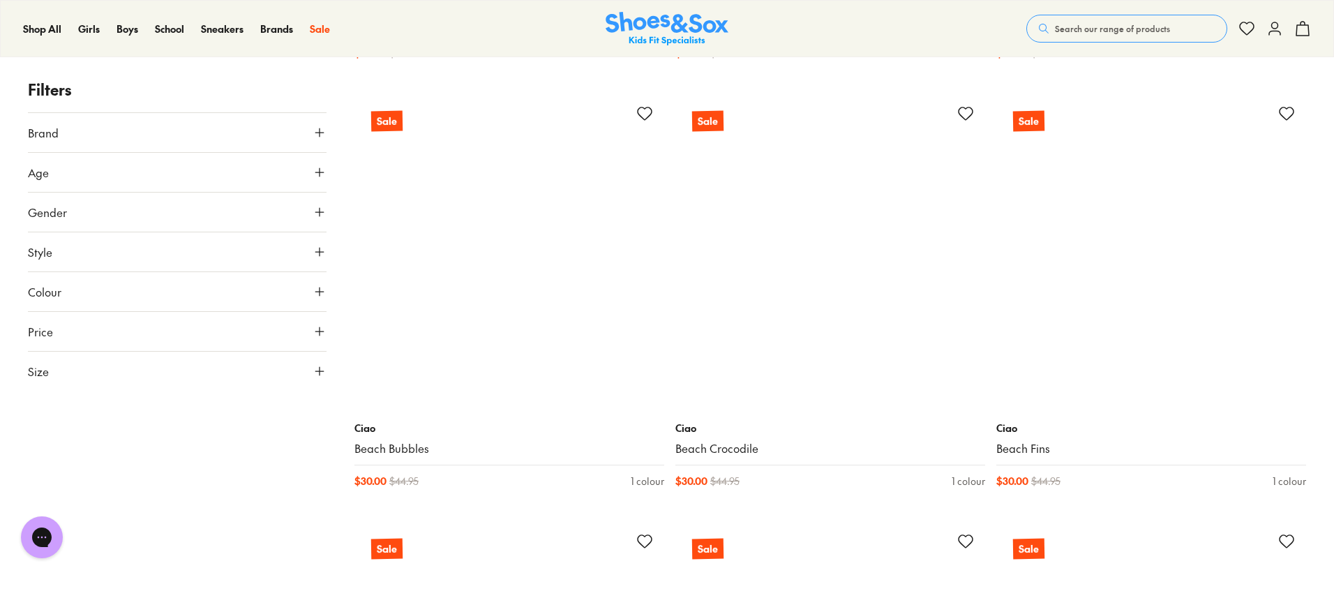
scroll to position [6603, 0]
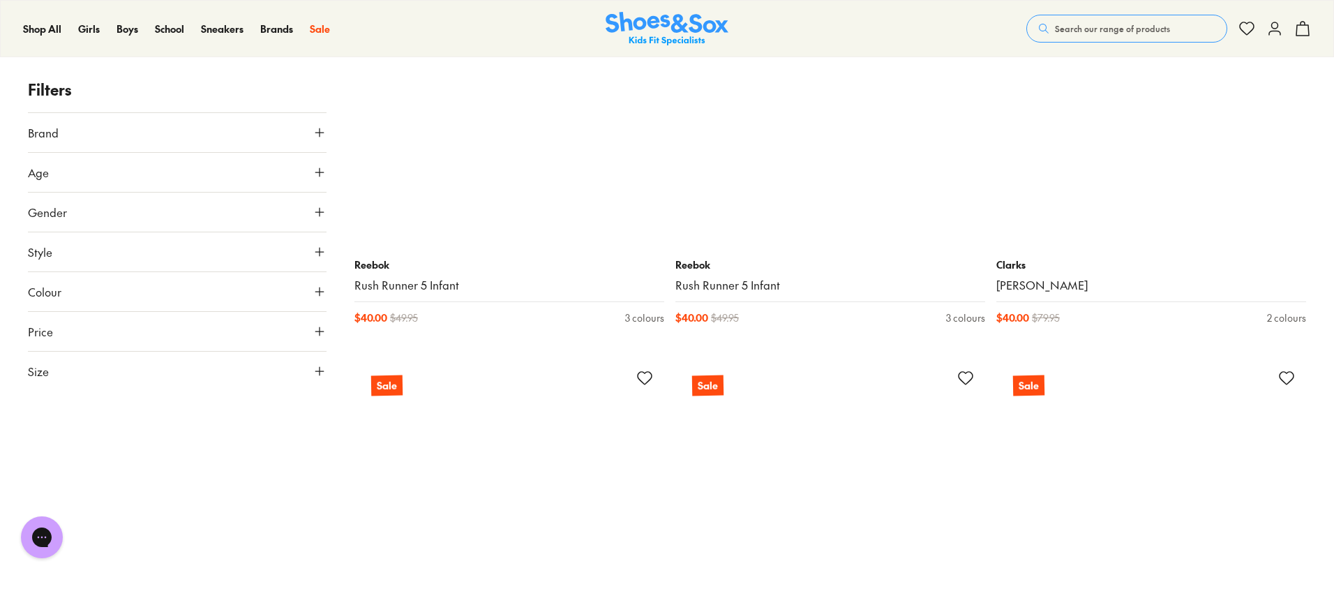
scroll to position [12325, 0]
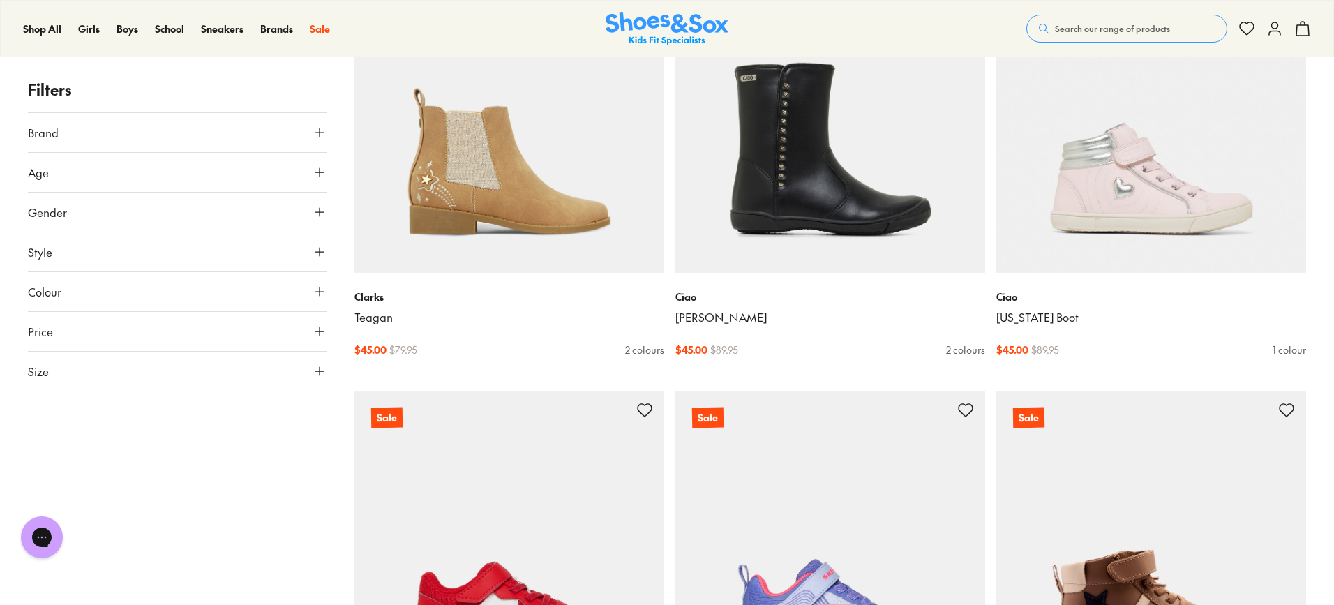
scroll to position [16372, 0]
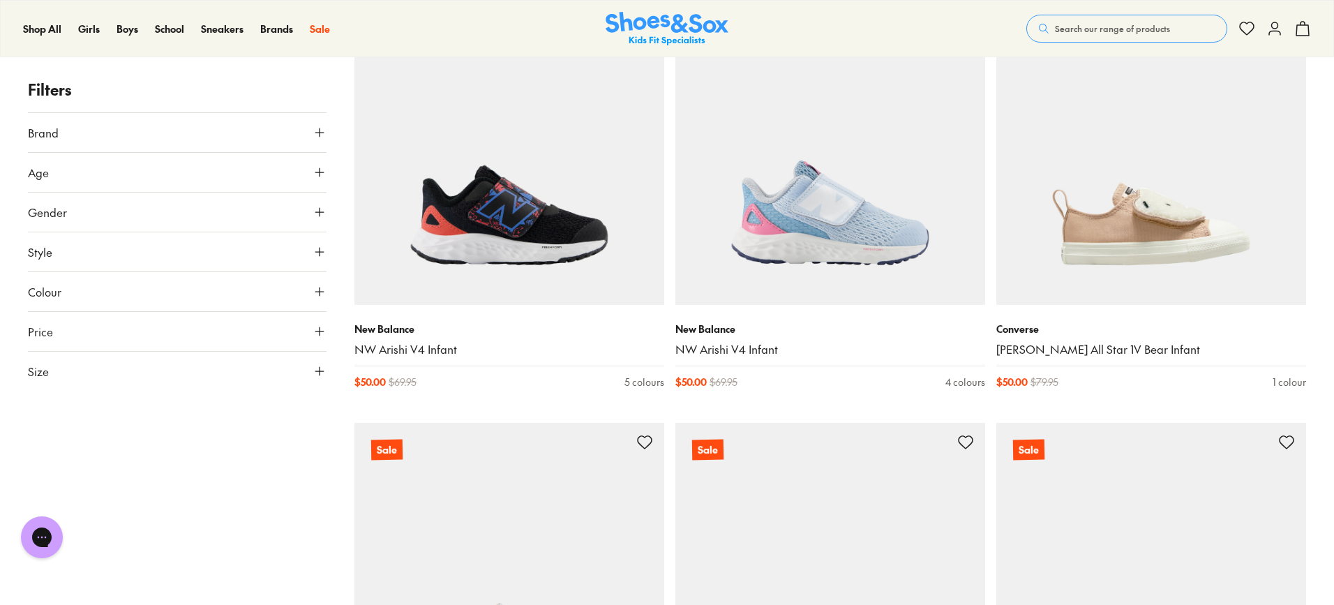
scroll to position [21256, 0]
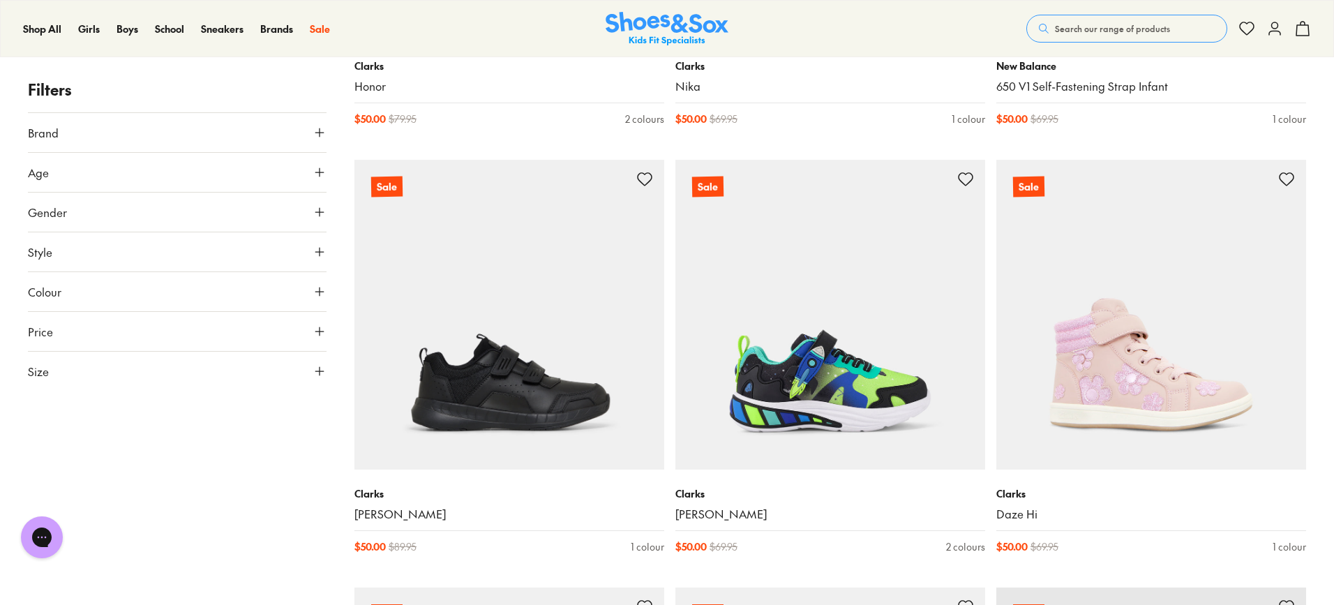
scroll to position [25791, 0]
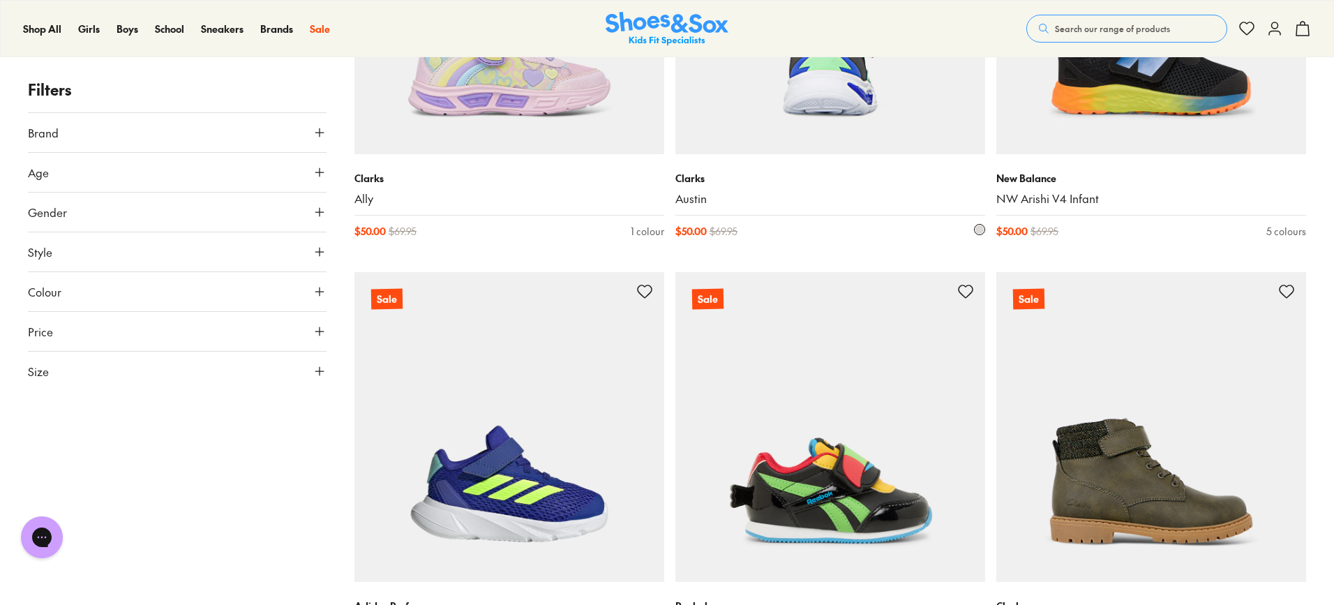
scroll to position [31233, 0]
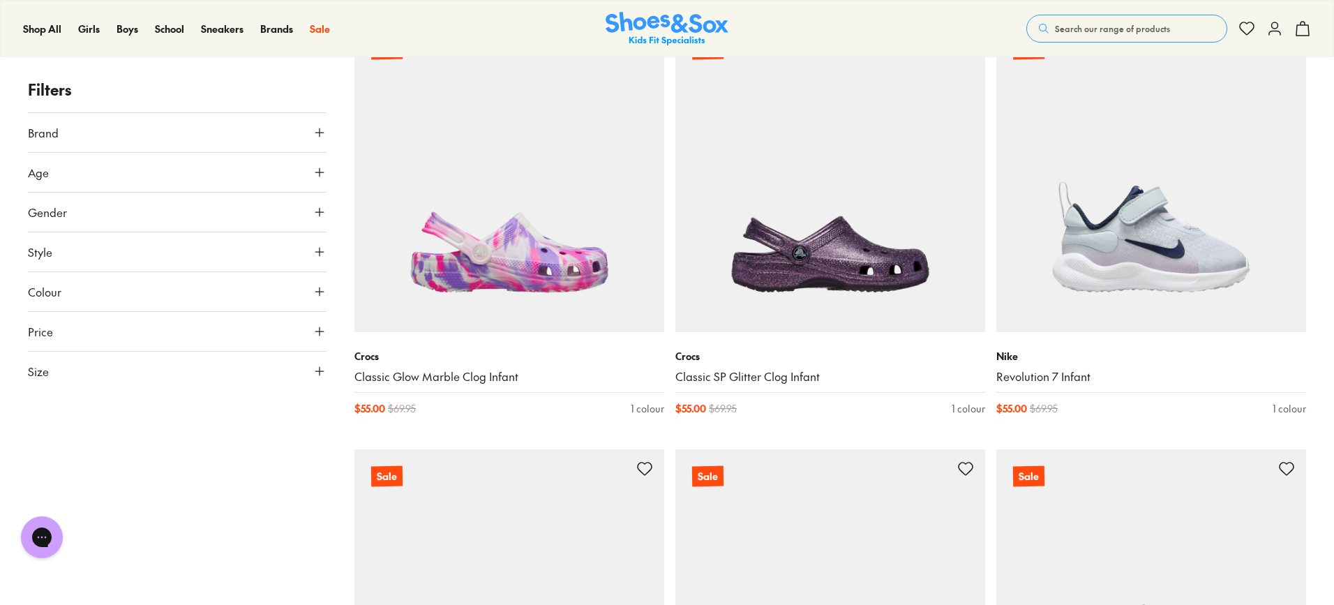
scroll to position [35978, 0]
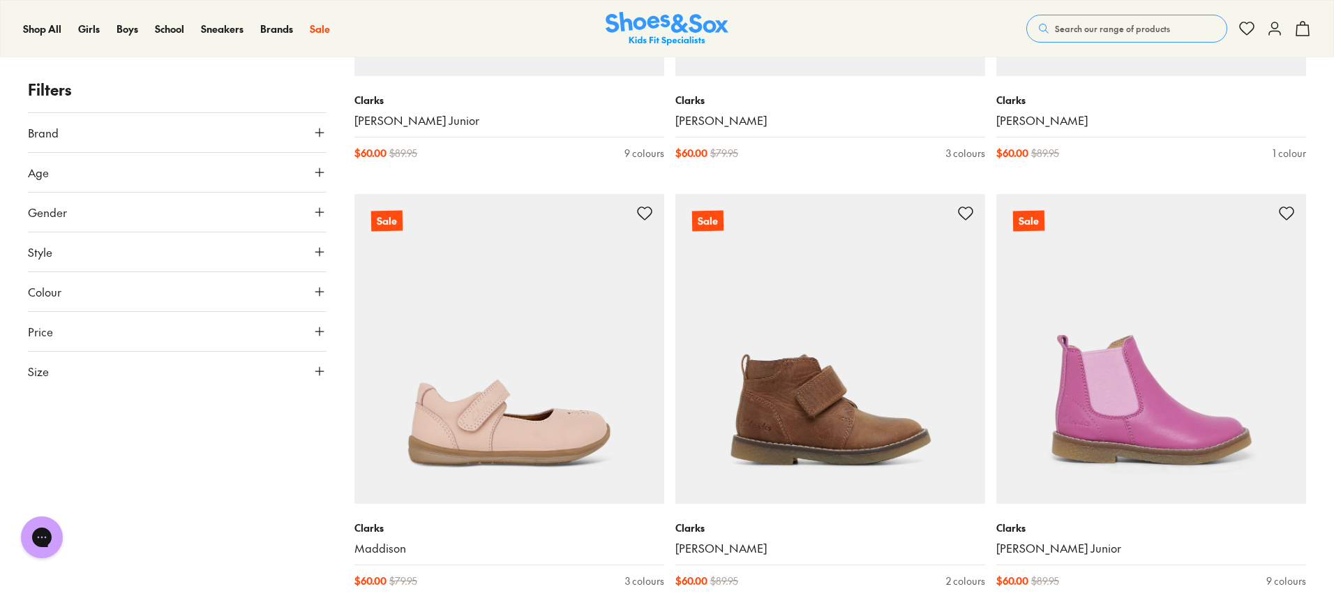
scroll to position [37722, 0]
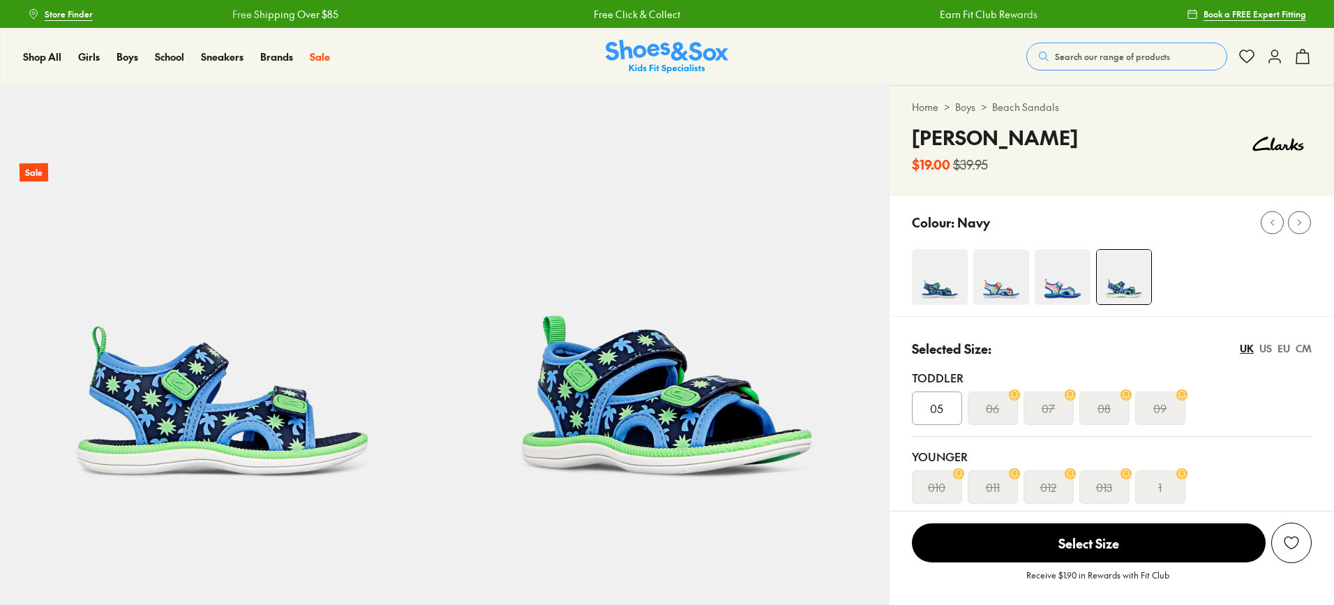
select select "*"
click at [1262, 345] on div "US" at bounding box center [1265, 348] width 13 height 15
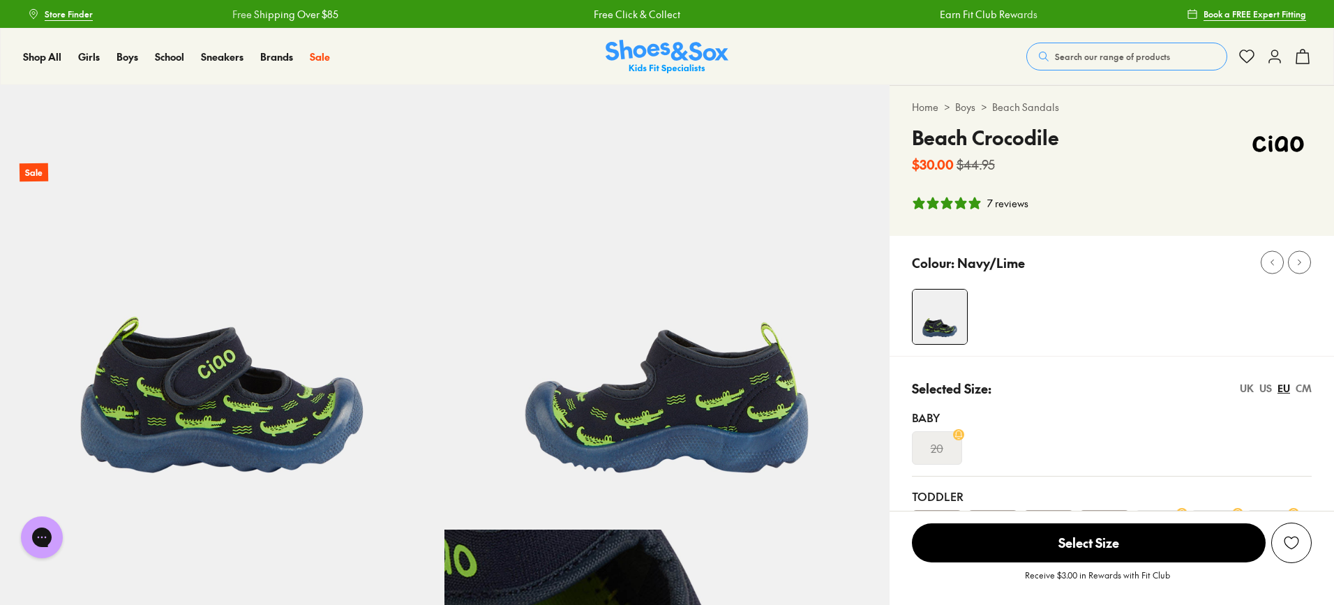
select select "*"
click at [1266, 387] on div "US" at bounding box center [1265, 388] width 13 height 15
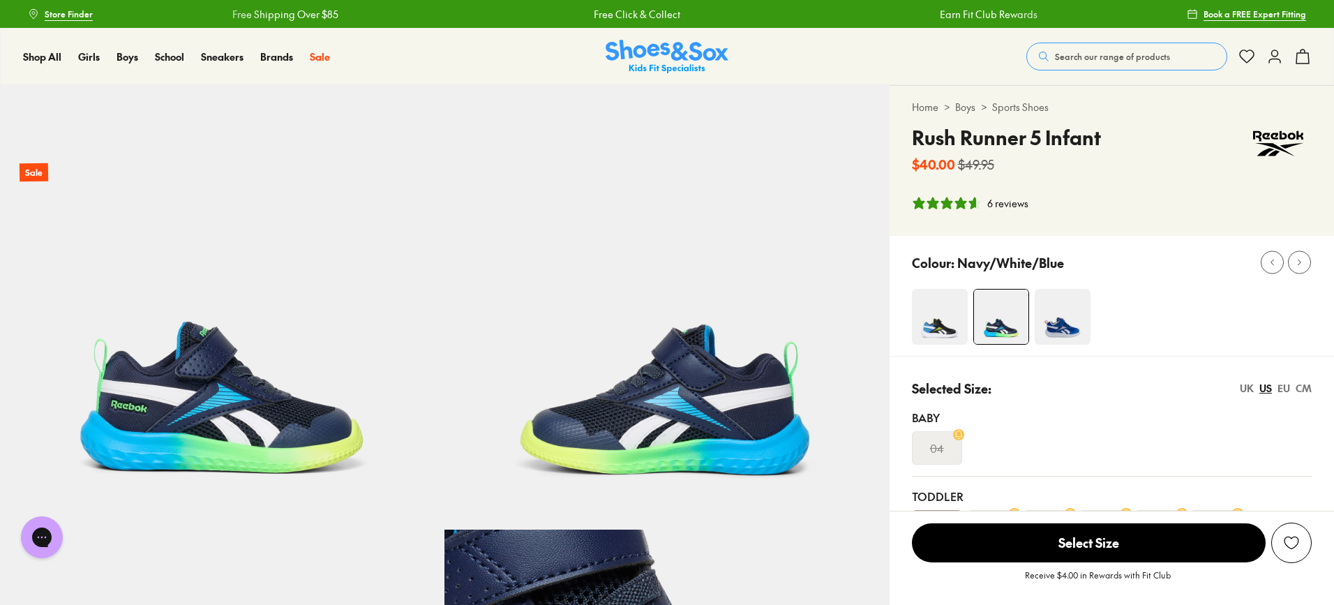
select select "*"
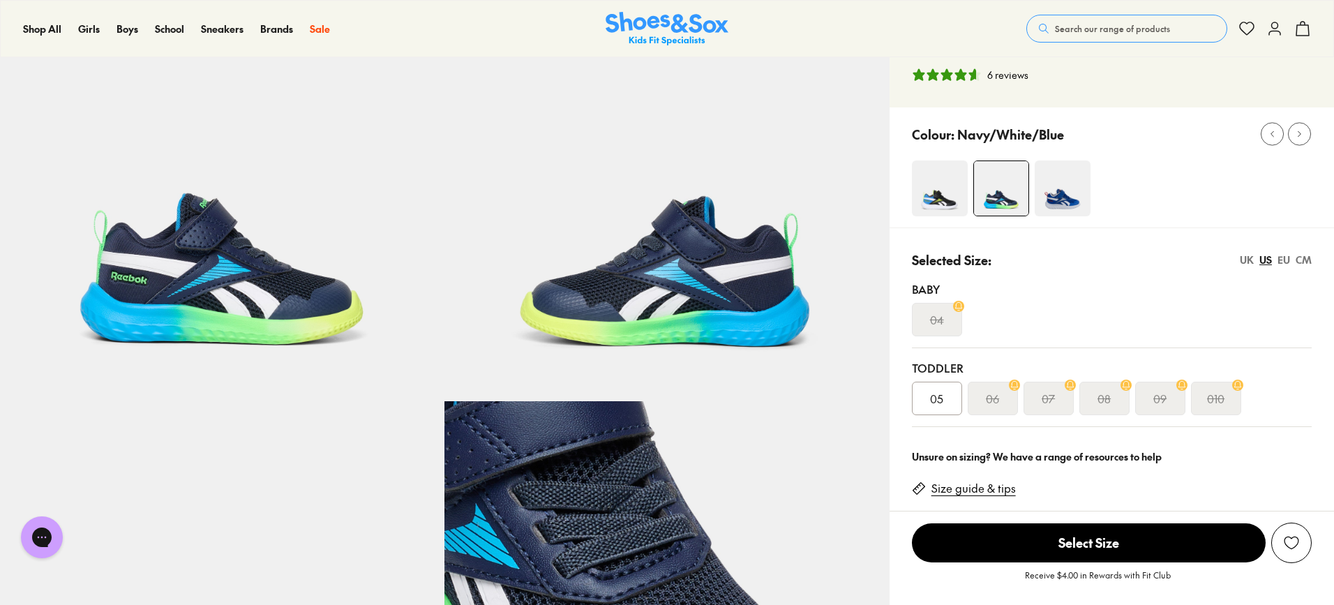
scroll to position [140, 0]
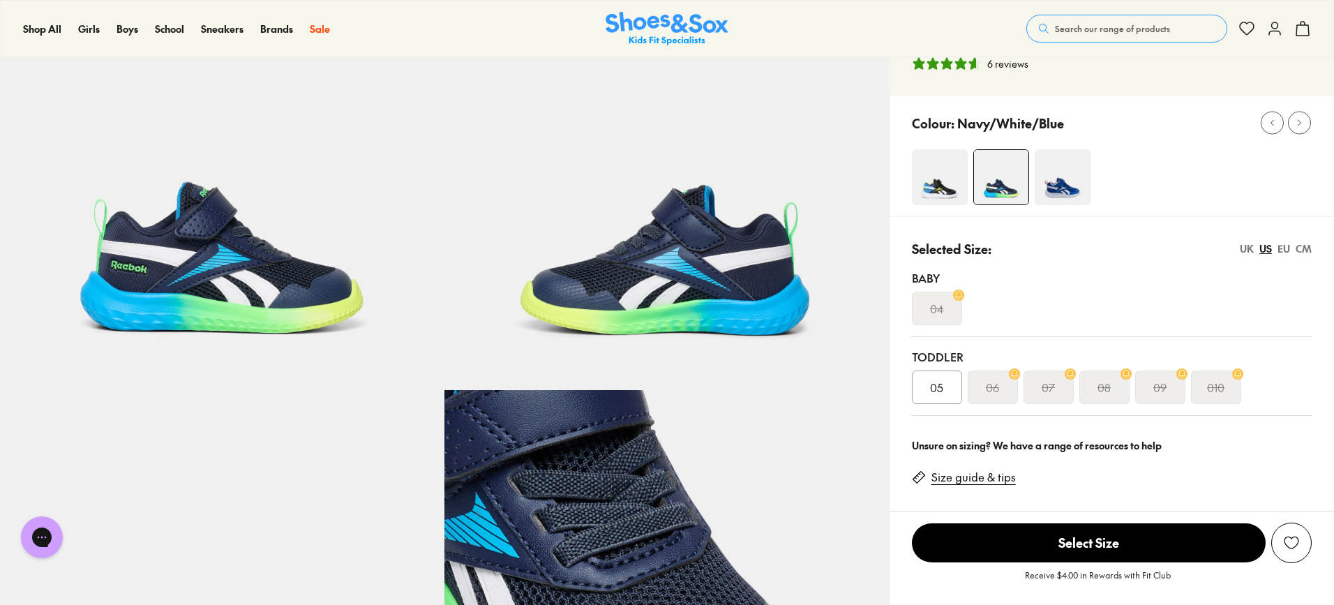
click at [1051, 172] on img at bounding box center [1063, 177] width 56 height 56
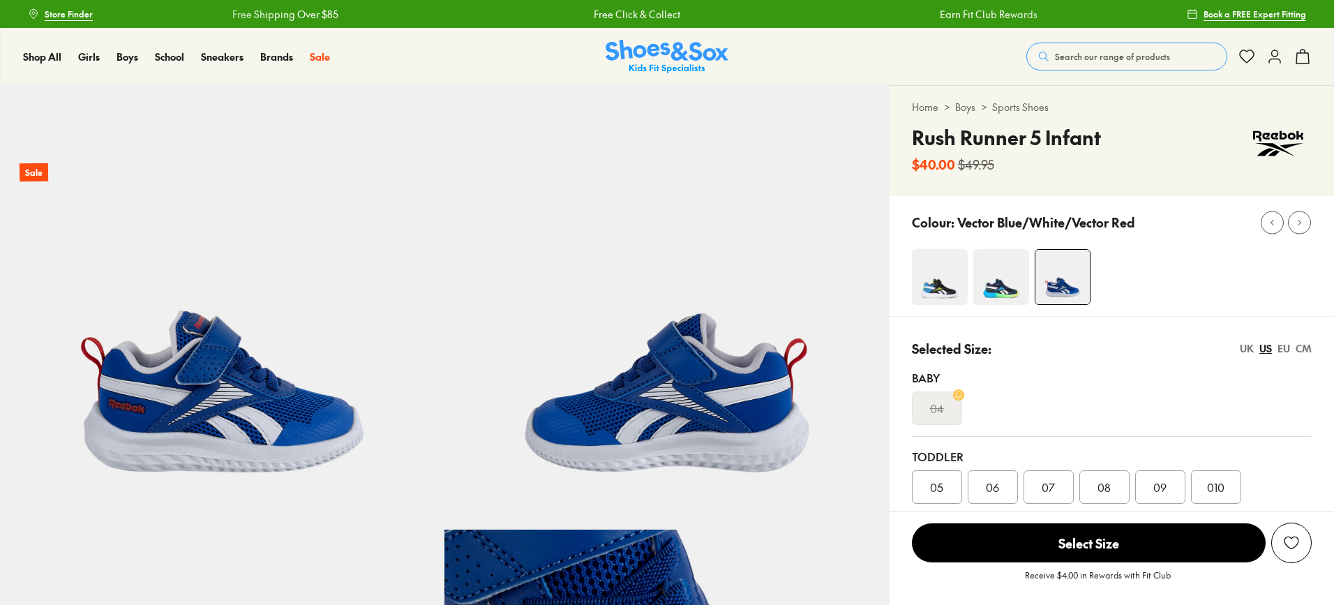
select select "*"
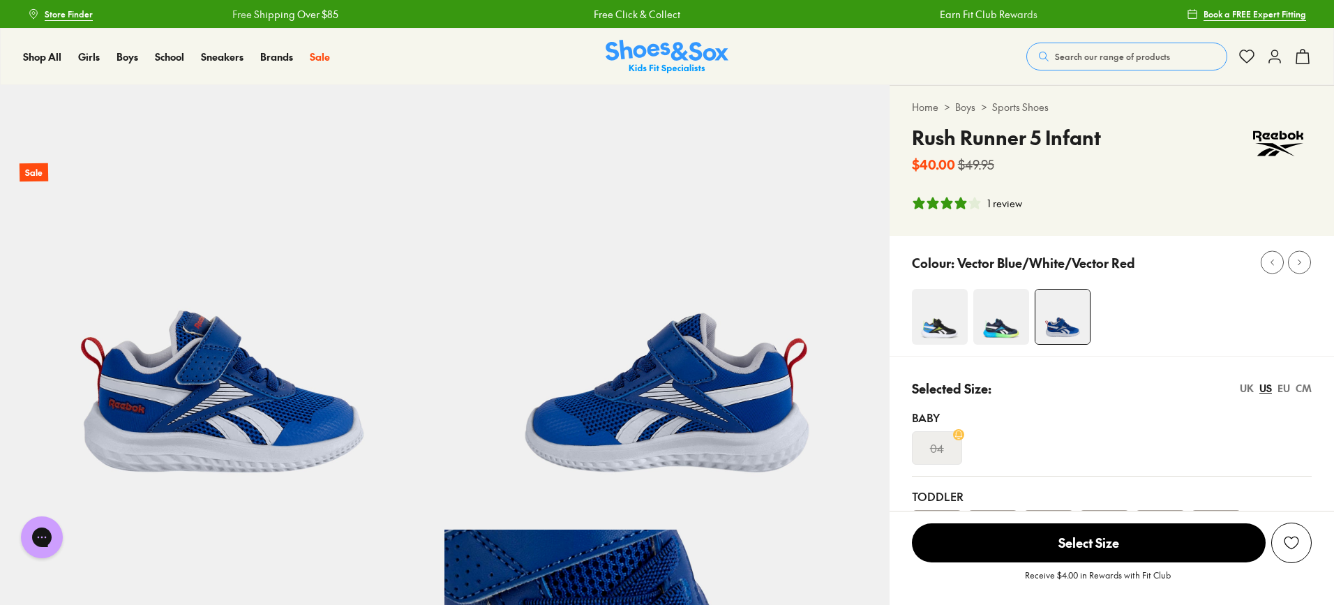
click at [942, 186] on div "Home > Boys > Sports Shoes Rush Runner 5 Infant $40.00 $49.95 1 review" at bounding box center [1112, 161] width 444 height 150
click at [955, 312] on img at bounding box center [940, 317] width 56 height 56
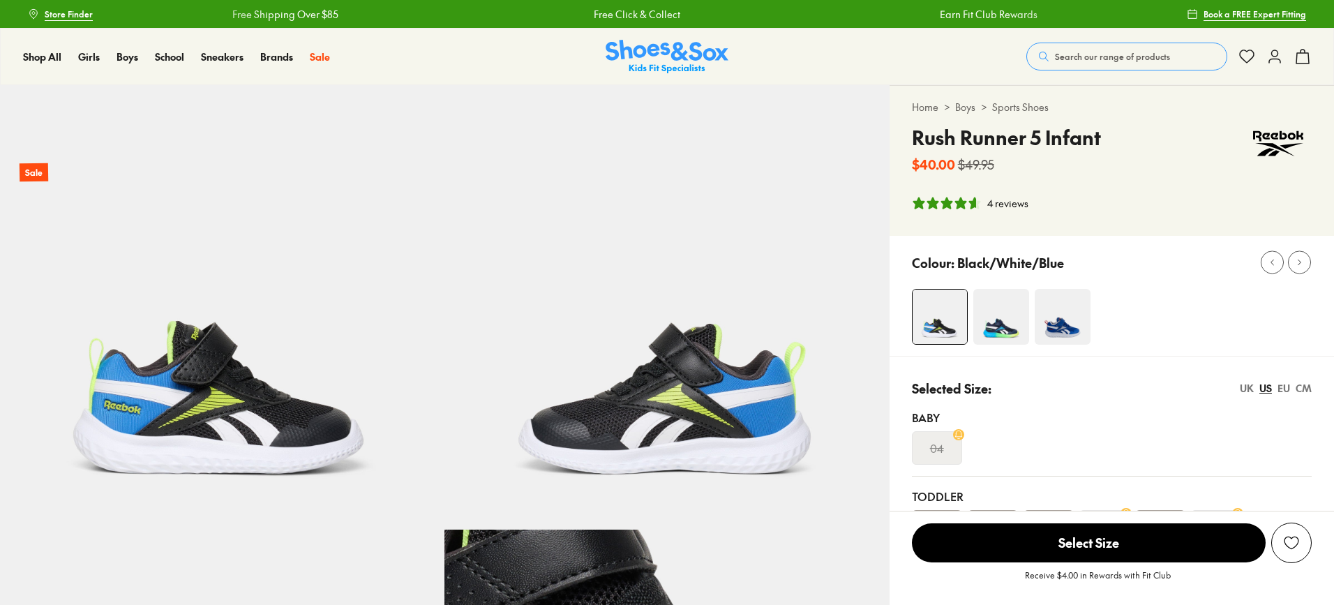
select select "*"
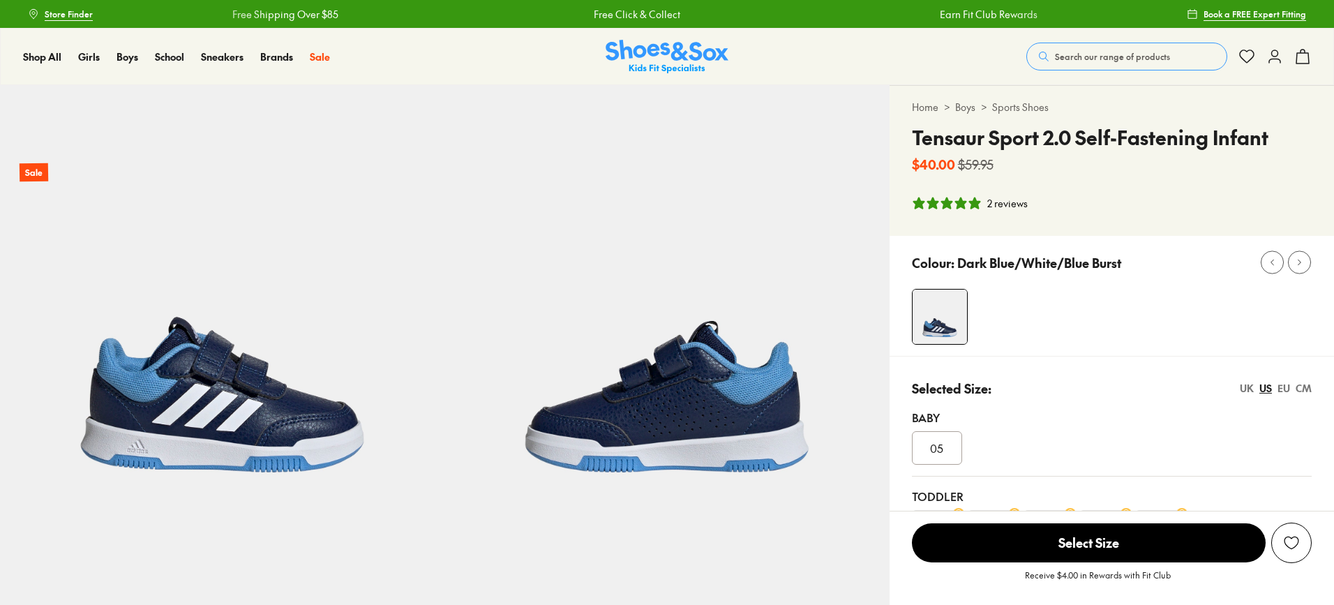
select select "*"
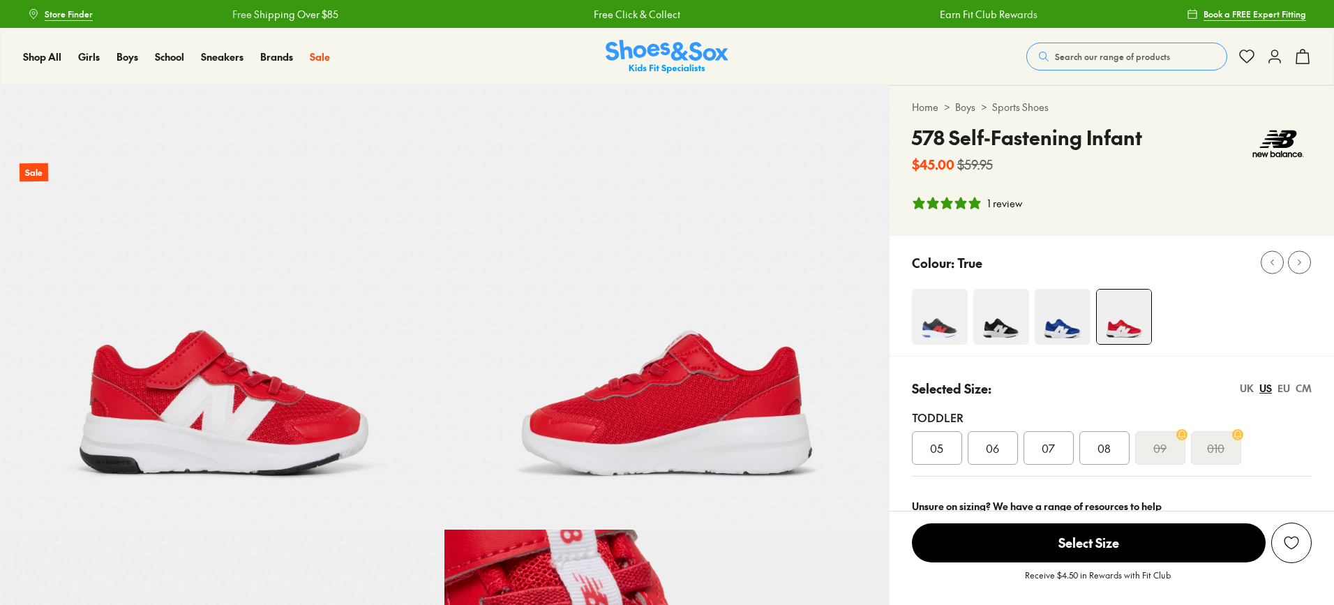
select select "*"
click at [1072, 324] on img at bounding box center [1063, 317] width 56 height 56
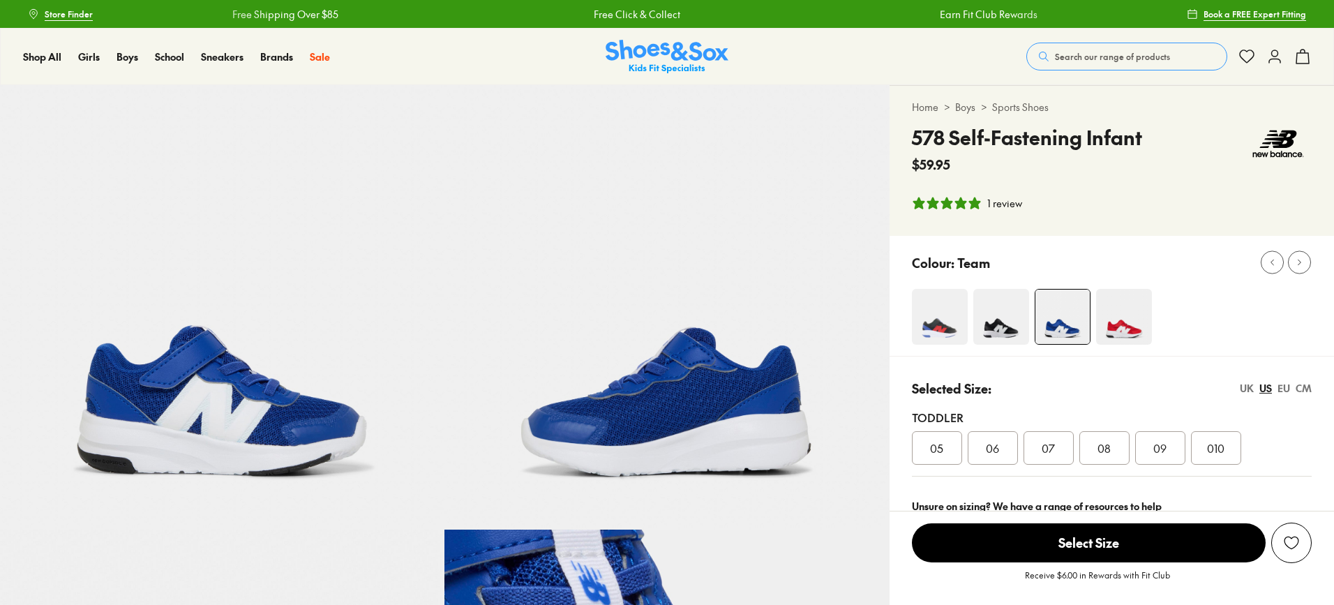
select select "*"
click at [1004, 319] on img at bounding box center [1001, 317] width 56 height 56
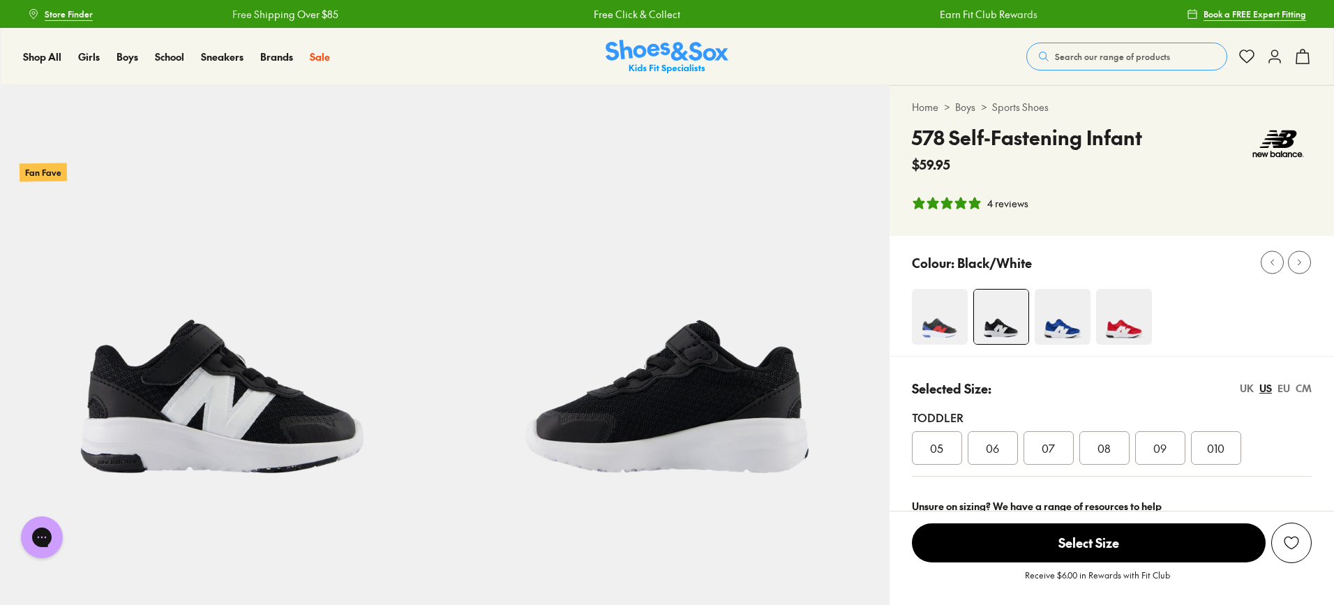
select select "*"
click at [945, 306] on img at bounding box center [940, 317] width 56 height 56
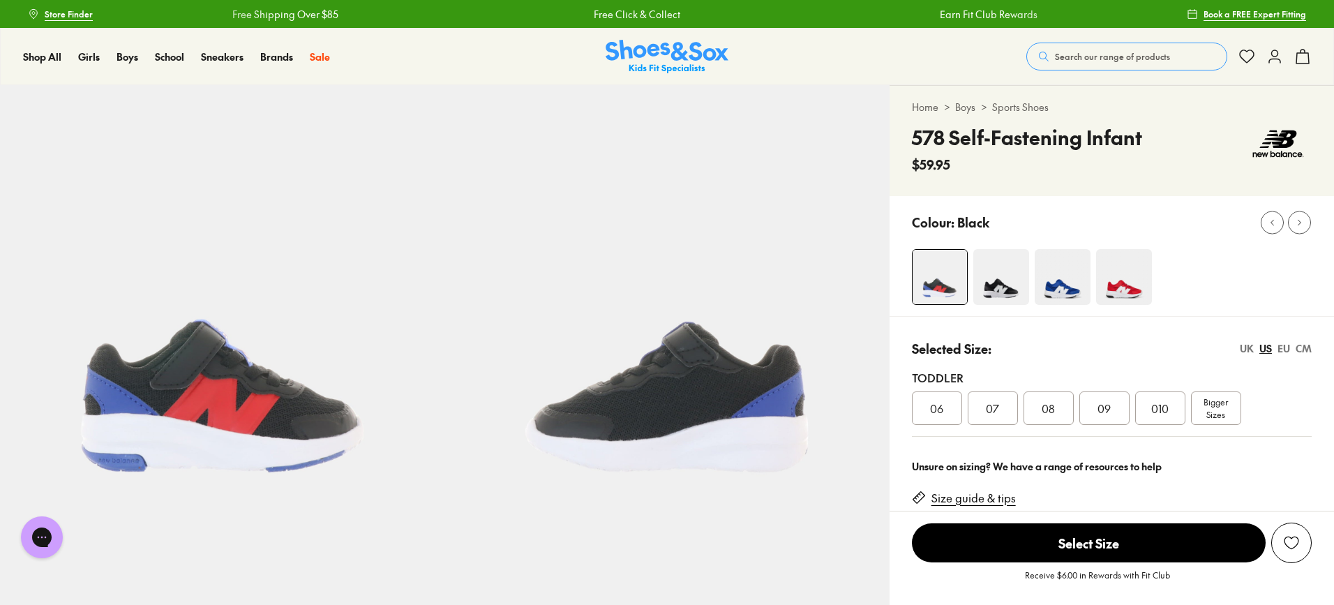
select select "*"
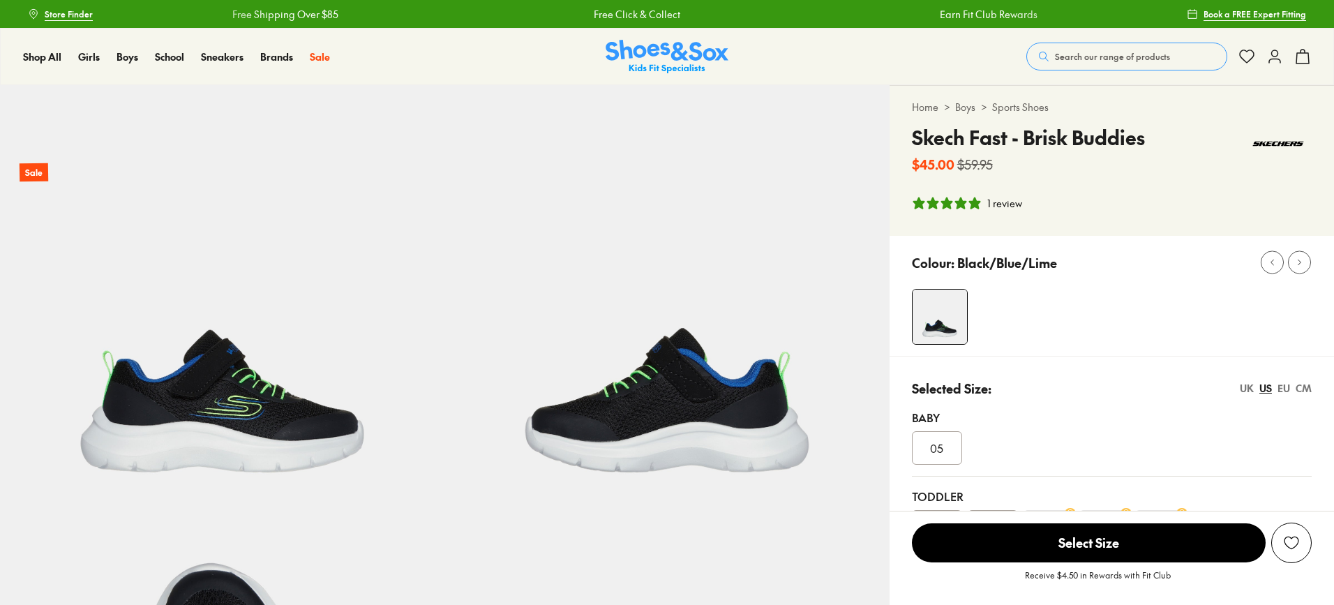
select select "*"
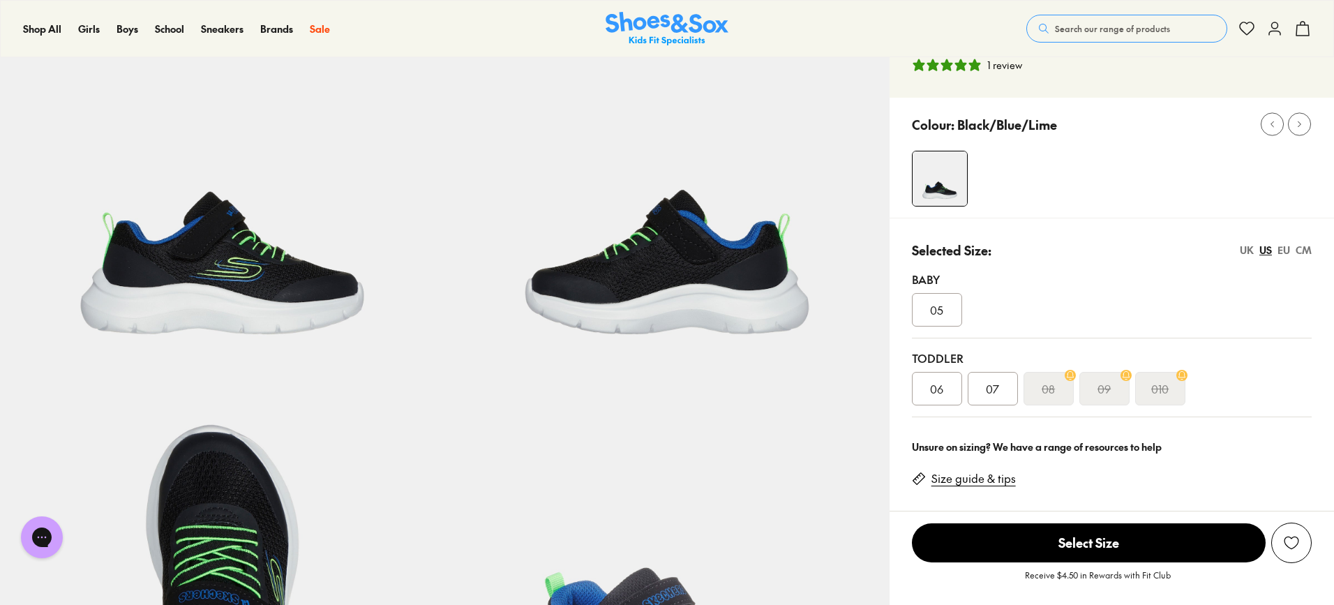
scroll to position [140, 0]
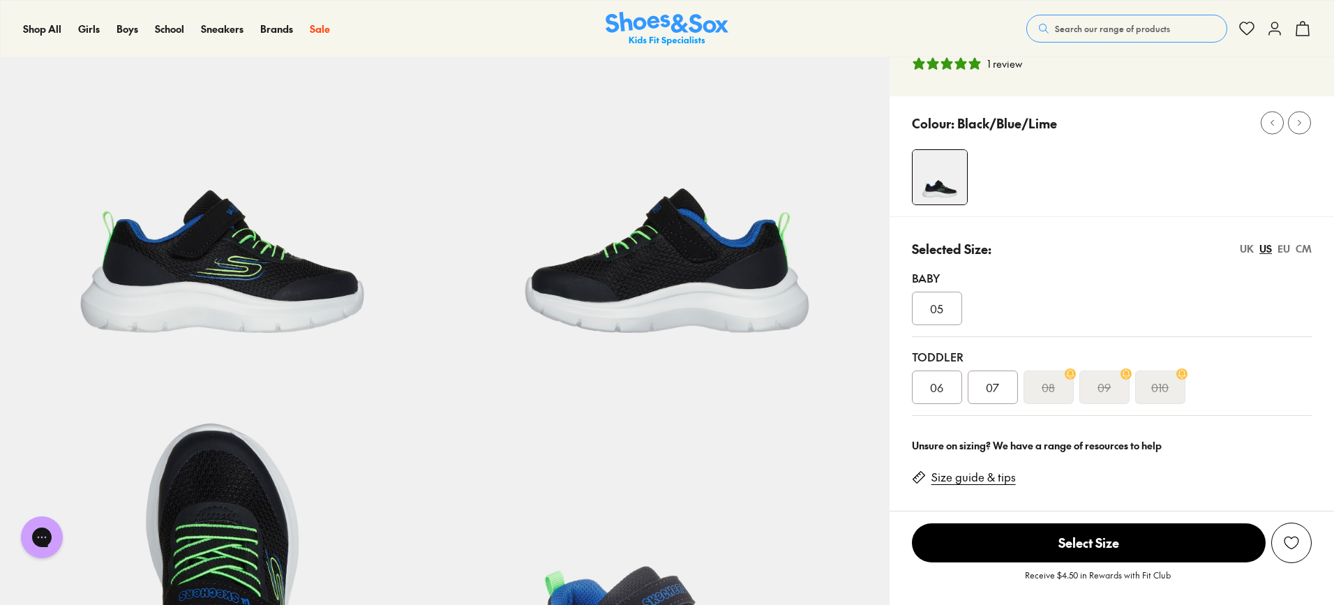
click at [1119, 380] on div "09" at bounding box center [1104, 386] width 50 height 33
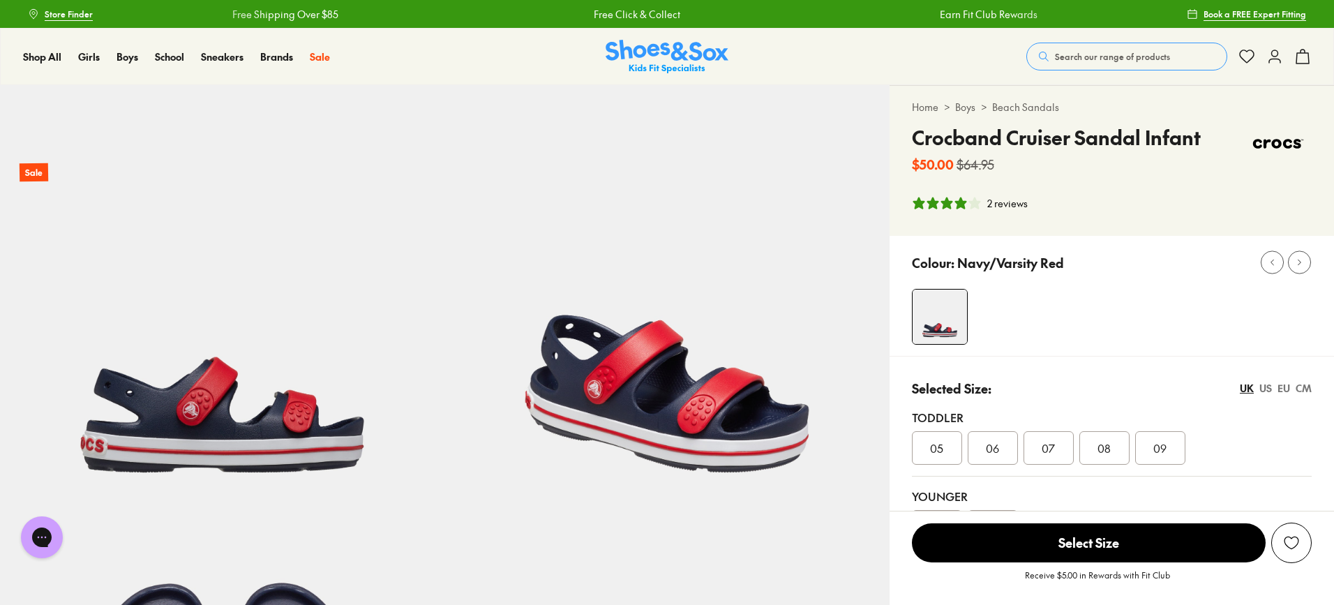
select select "*"
click at [1161, 447] on span "09" at bounding box center [1159, 448] width 13 height 17
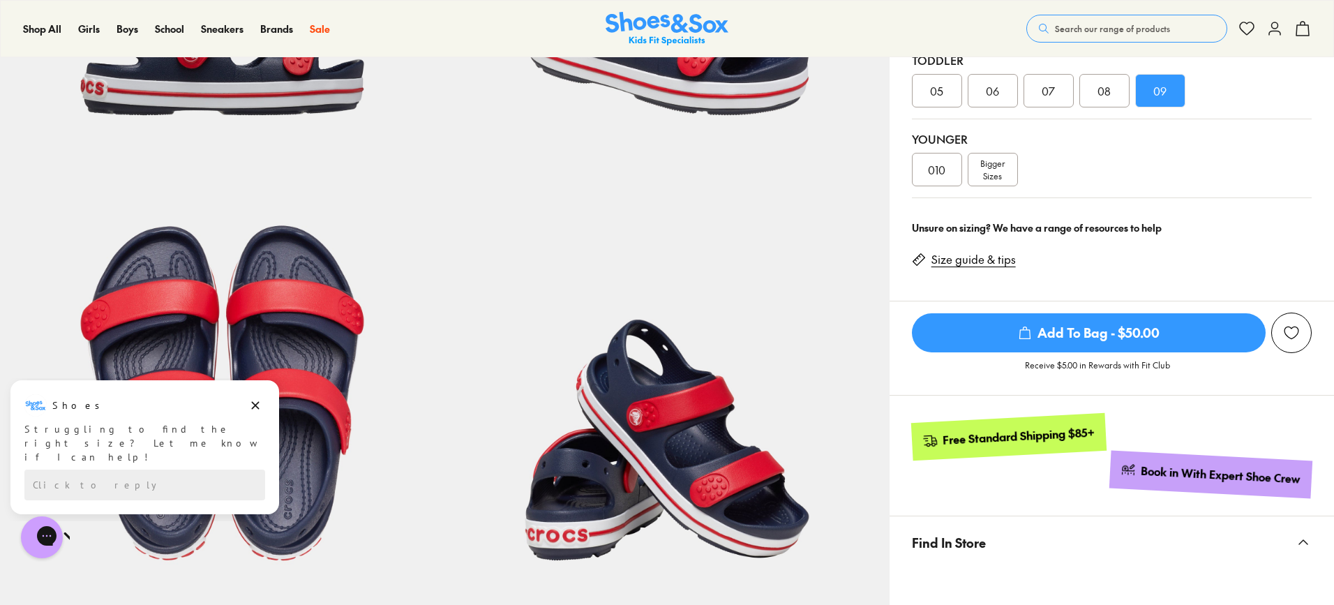
scroll to position [558, 0]
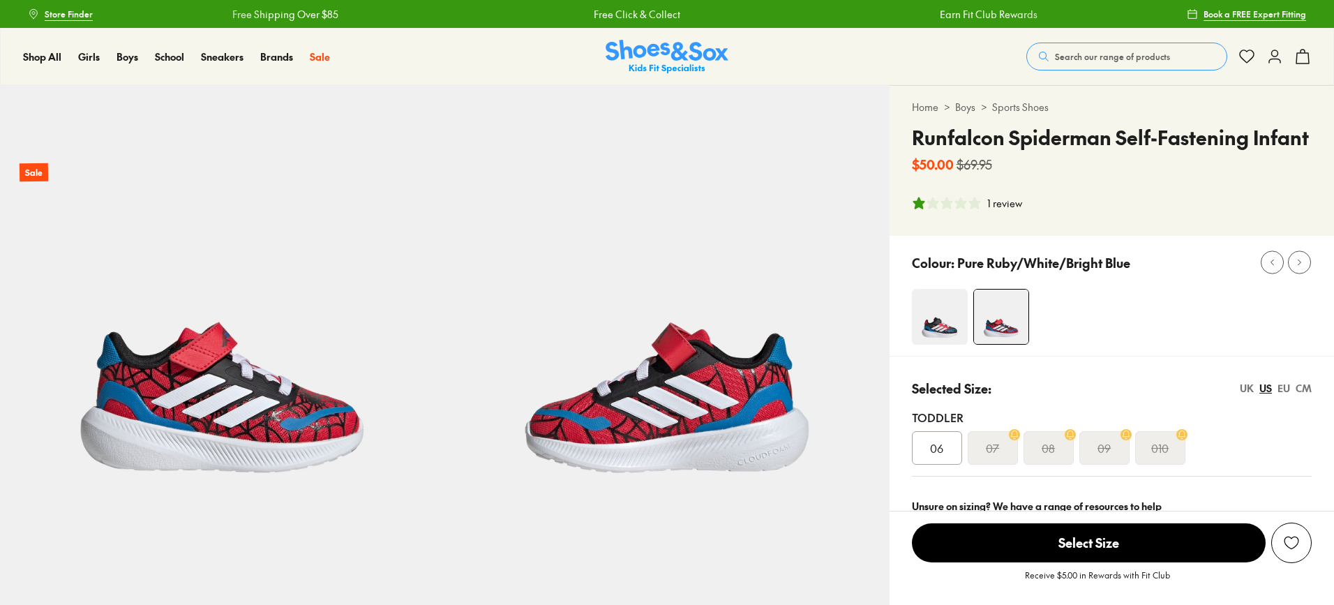
select select "*"
click at [947, 338] on img at bounding box center [940, 317] width 56 height 56
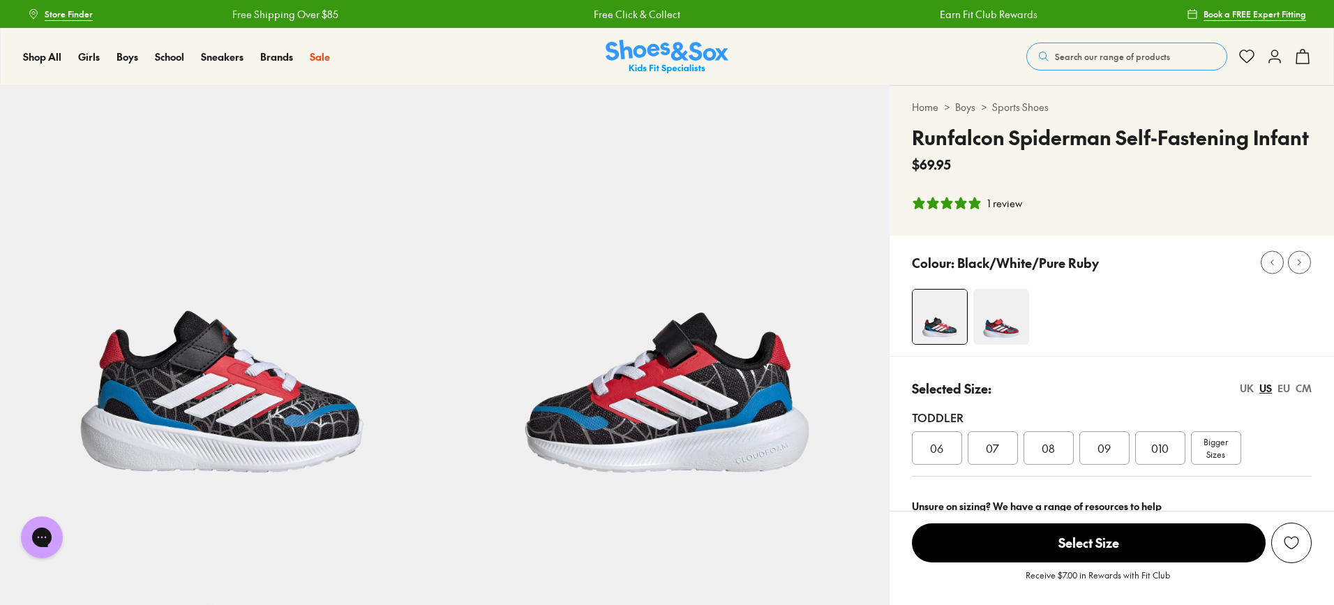
select select "*"
click at [985, 324] on img at bounding box center [1001, 317] width 56 height 56
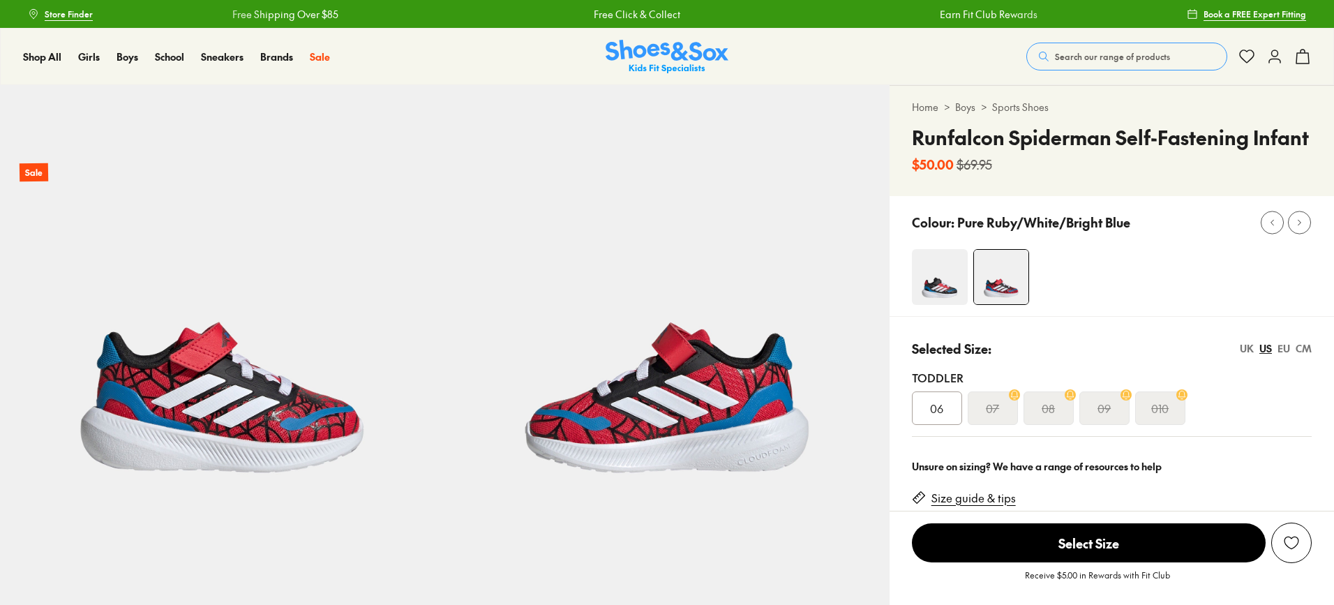
select select "*"
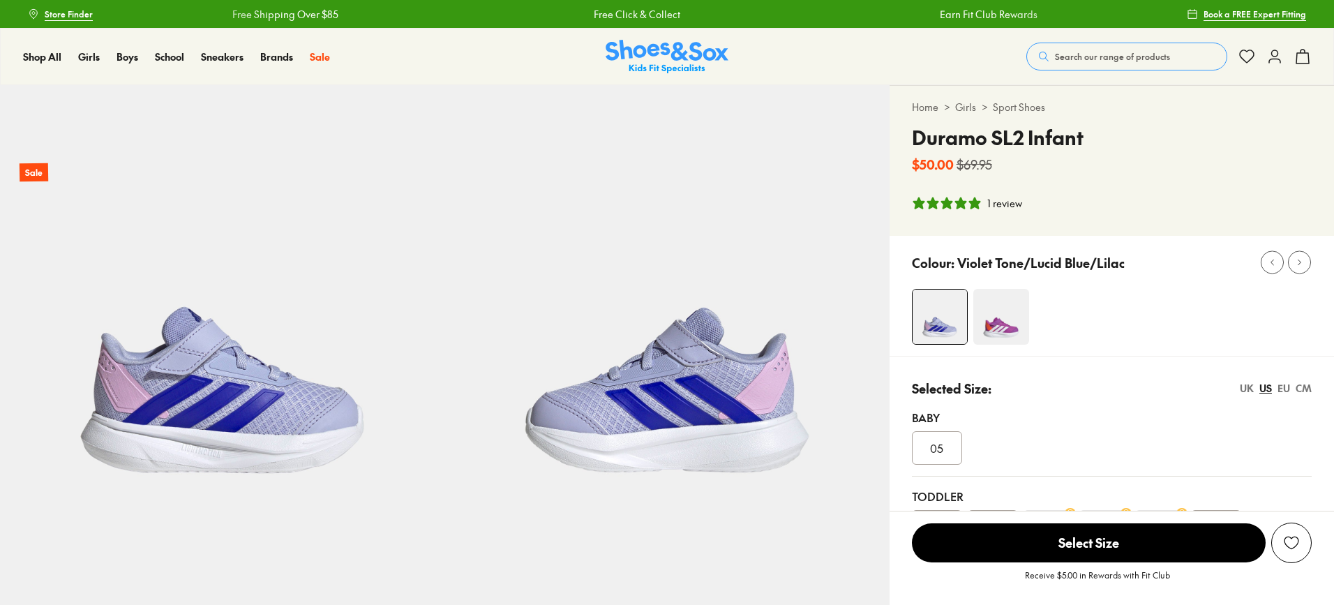
select select "*"
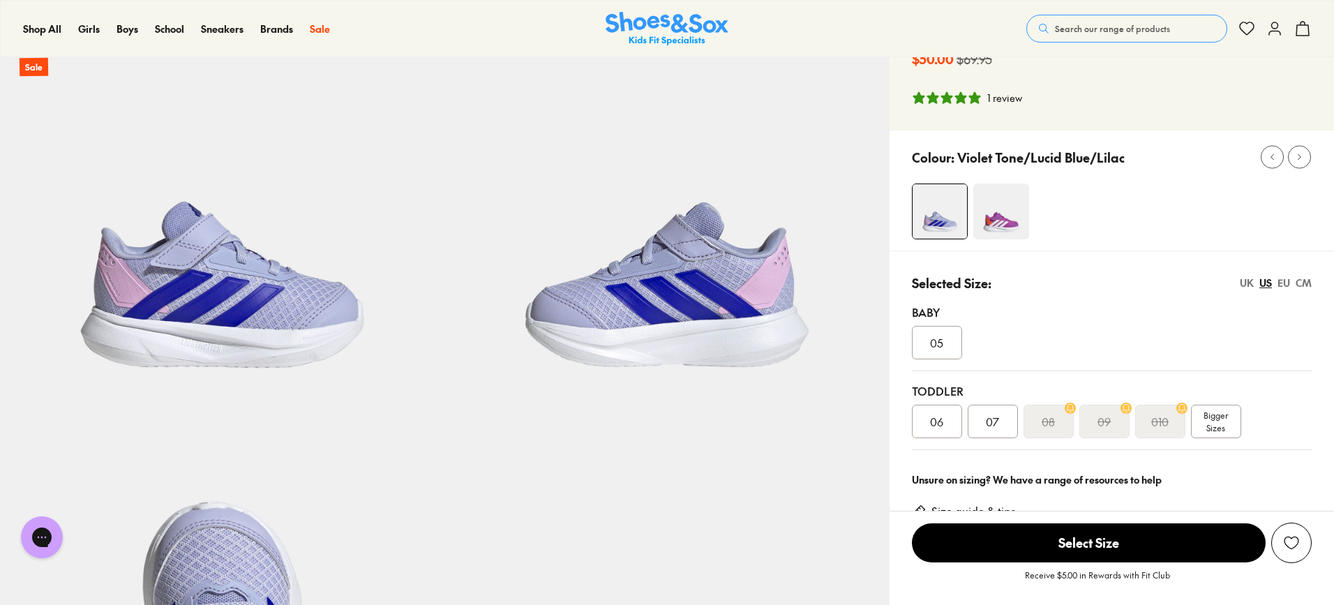
scroll to position [140, 0]
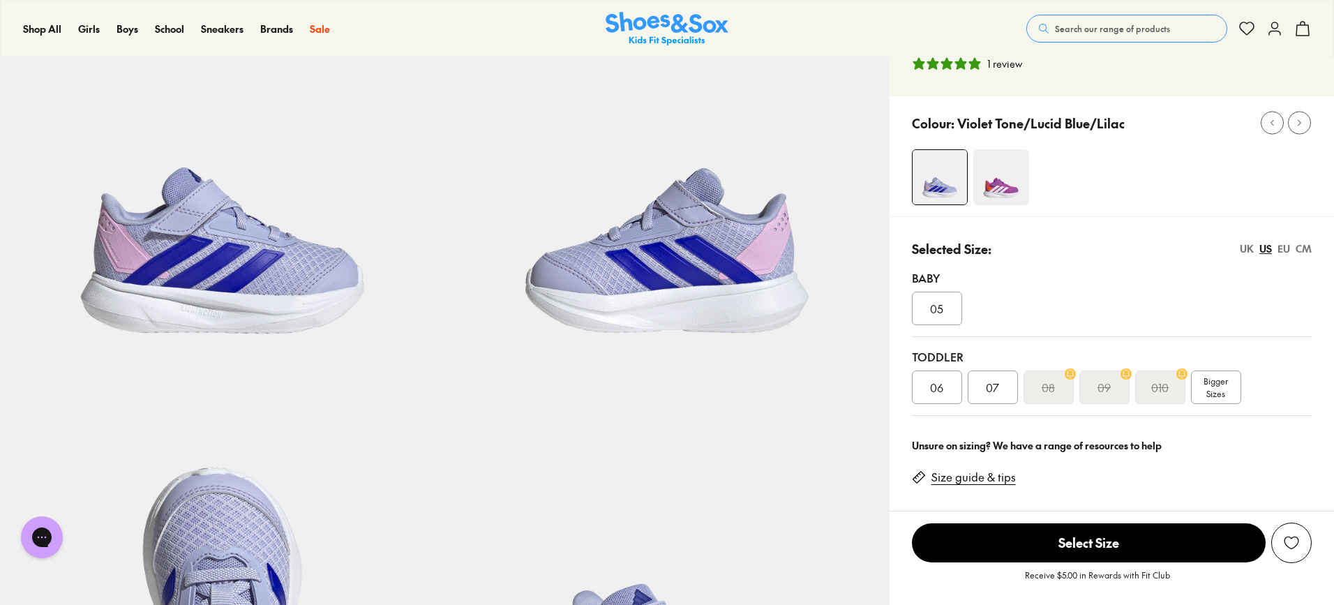
click at [999, 197] on img at bounding box center [1001, 177] width 56 height 56
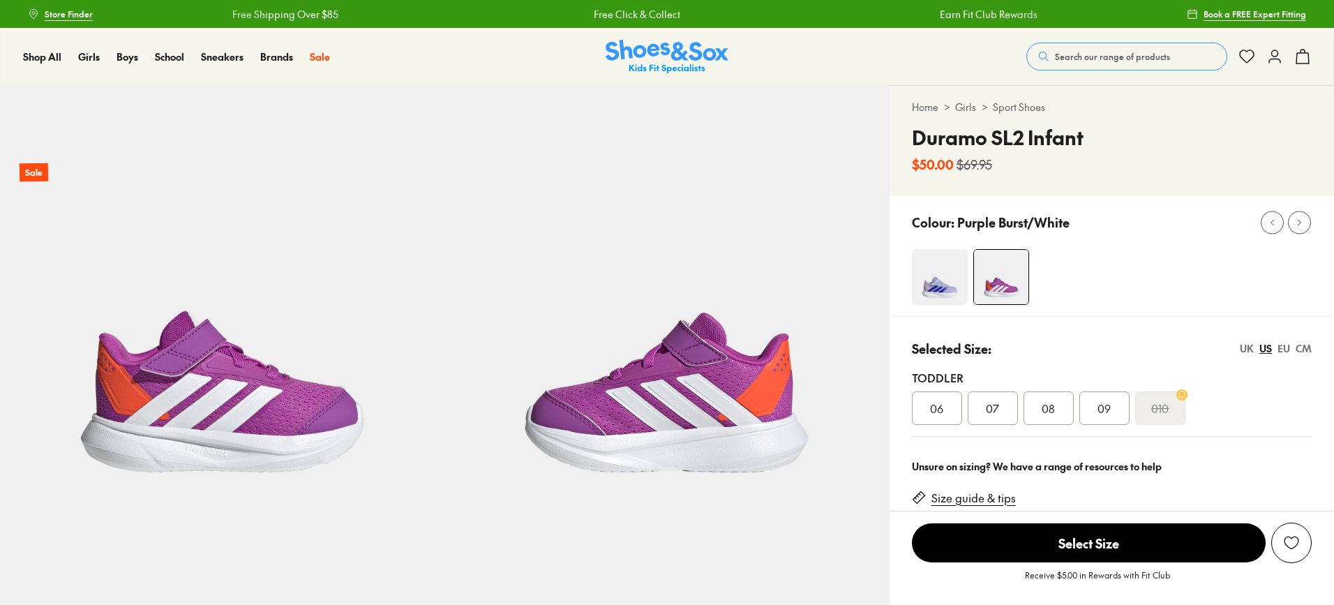
select select "*"
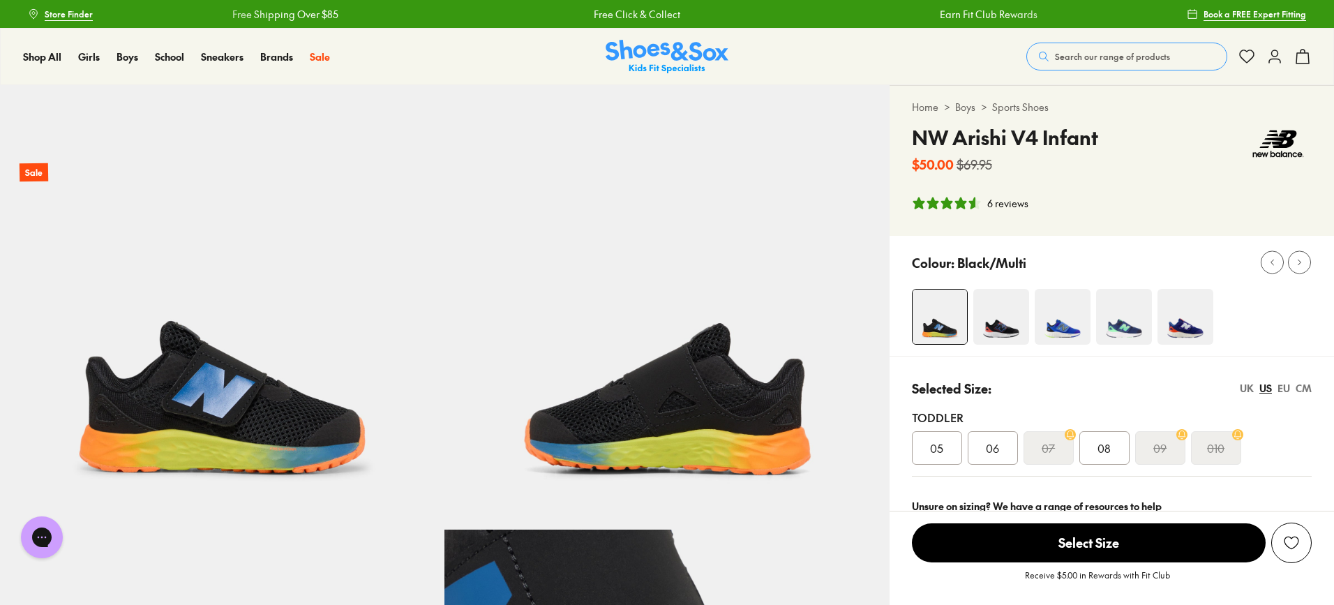
select select "*"
click at [1011, 324] on img at bounding box center [1001, 317] width 56 height 56
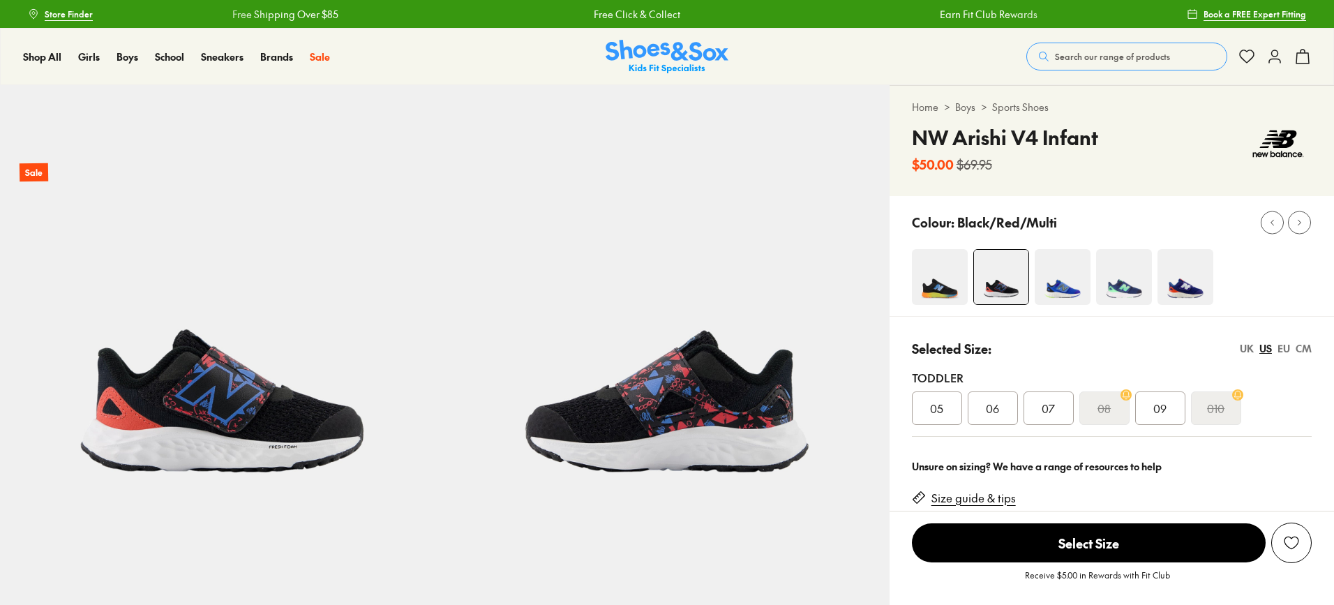
select select "*"
click at [1189, 291] on img at bounding box center [1186, 277] width 56 height 56
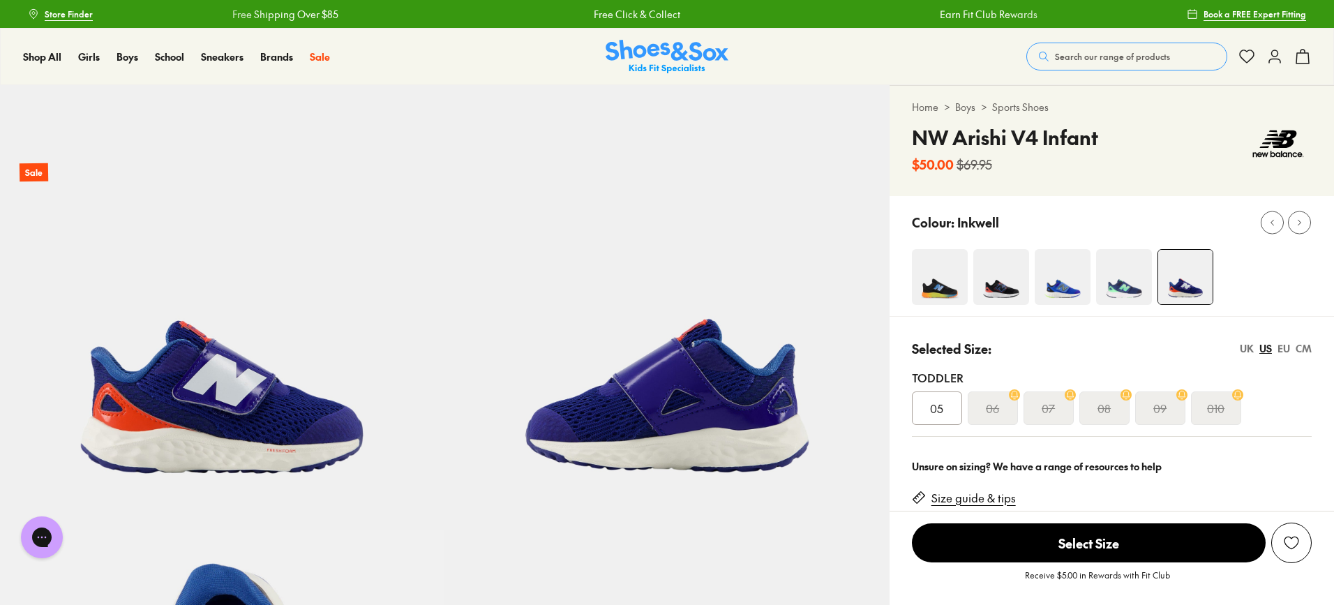
select select "*"
click at [1129, 278] on img at bounding box center [1124, 277] width 56 height 56
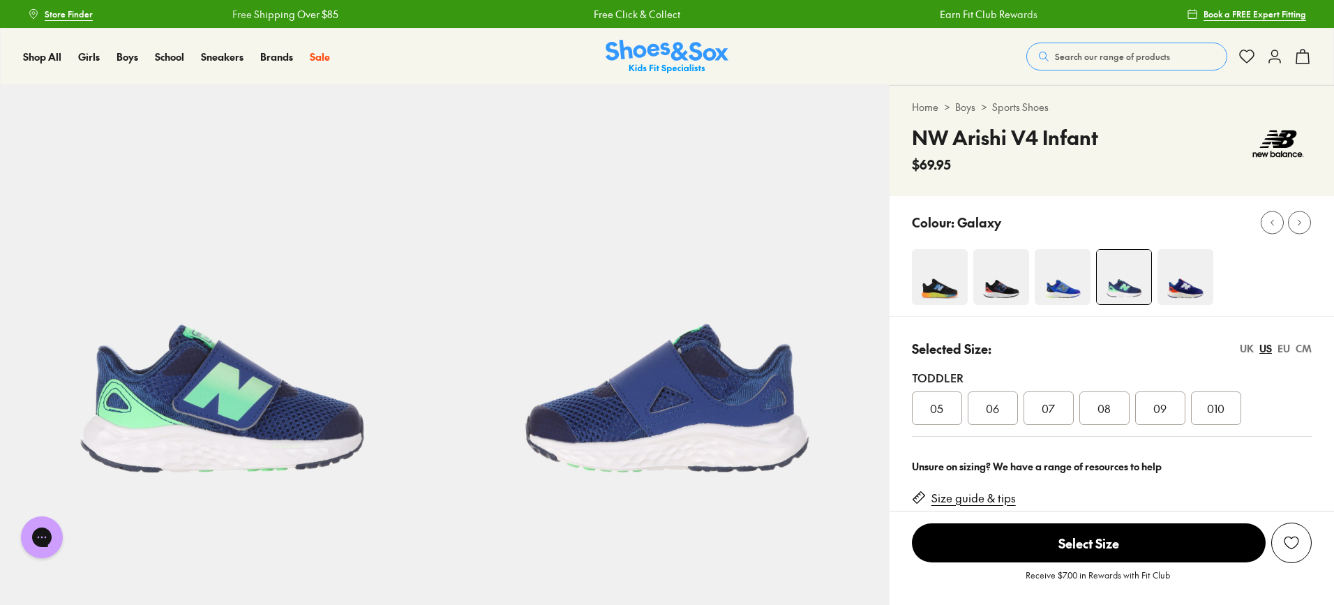
select select "*"
click at [1020, 285] on img at bounding box center [1001, 277] width 56 height 56
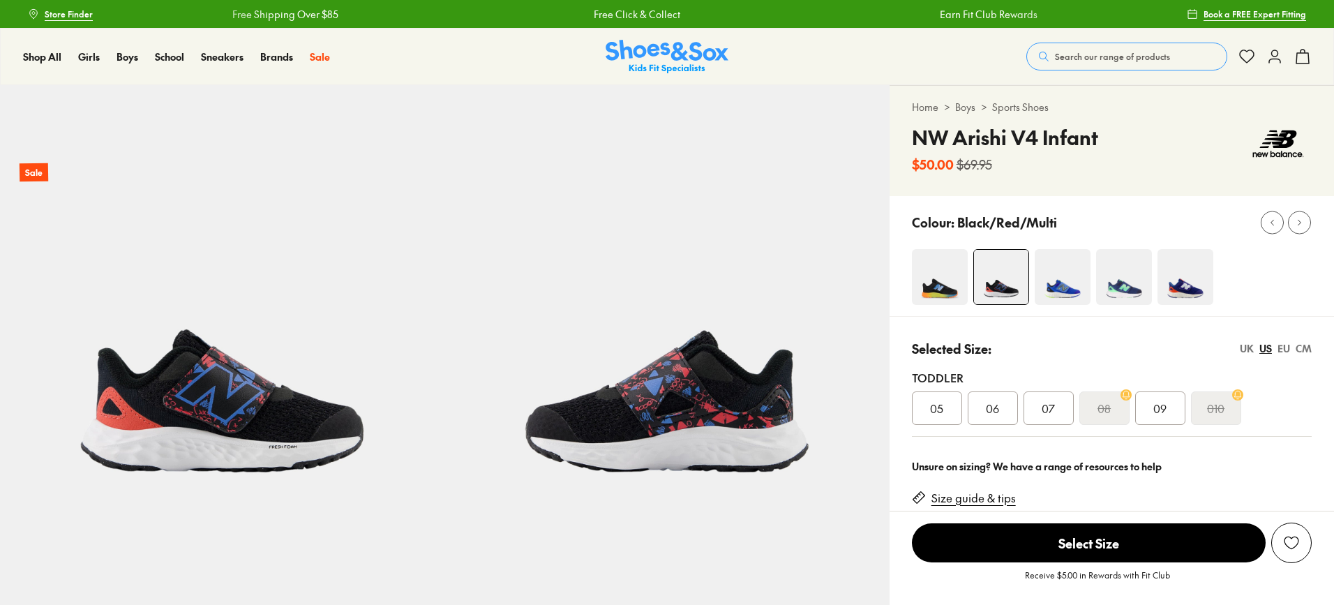
select select "*"
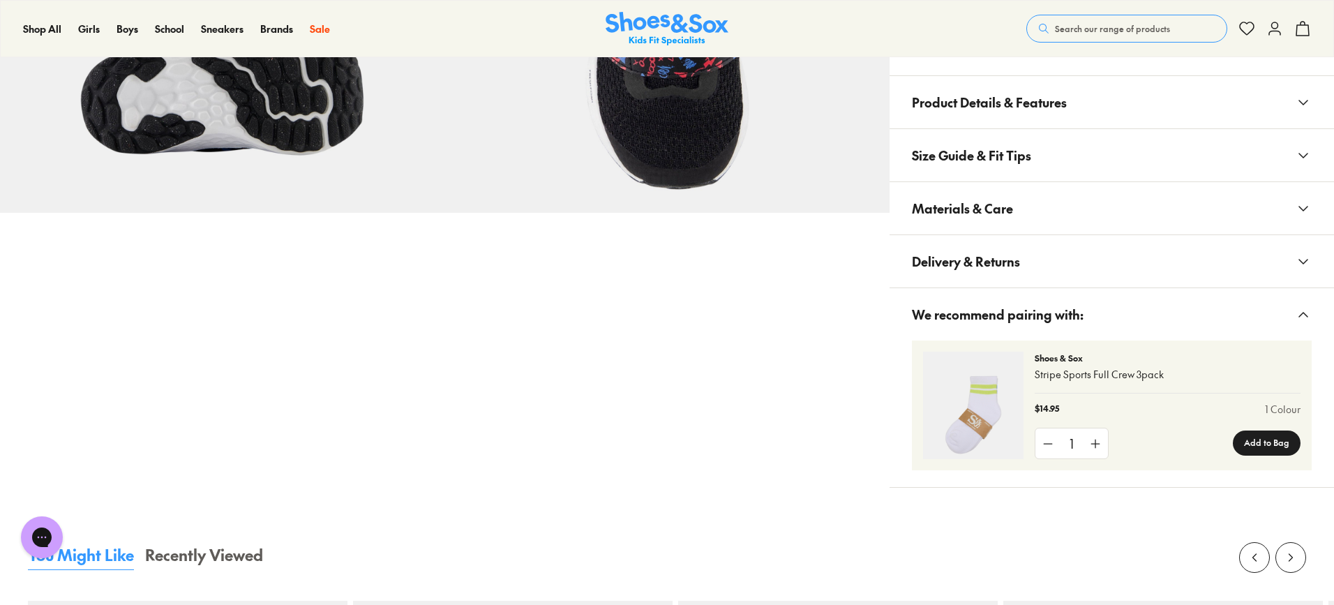
scroll to position [768, 0]
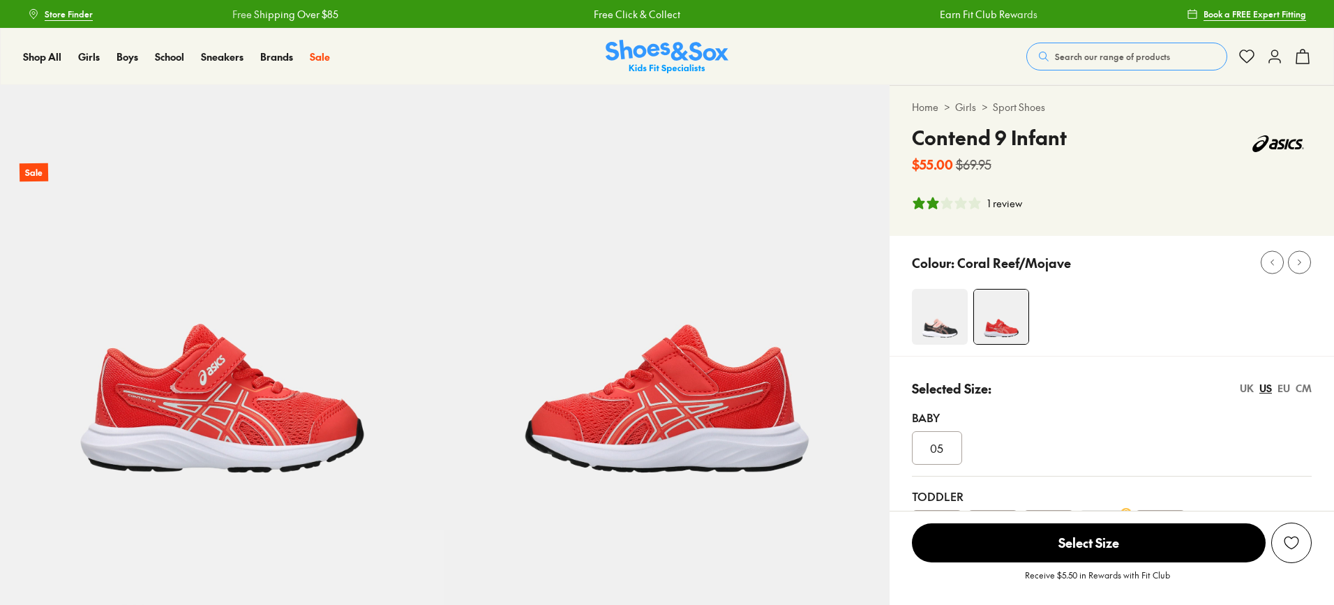
select select "*"
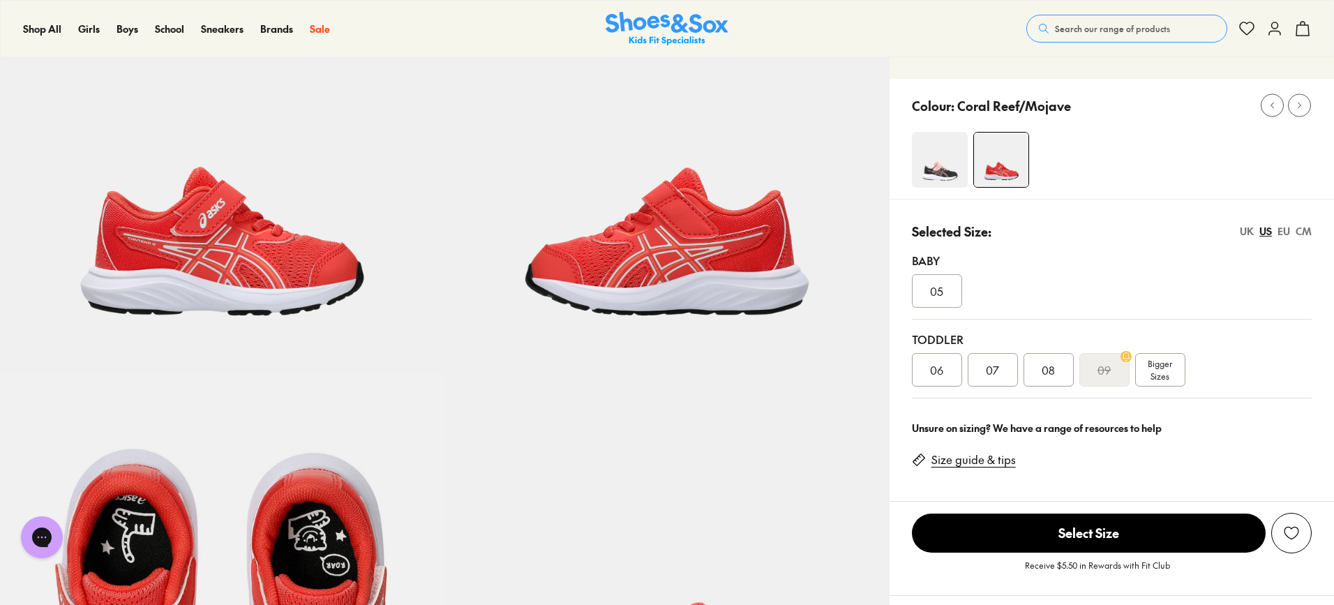
scroll to position [140, 0]
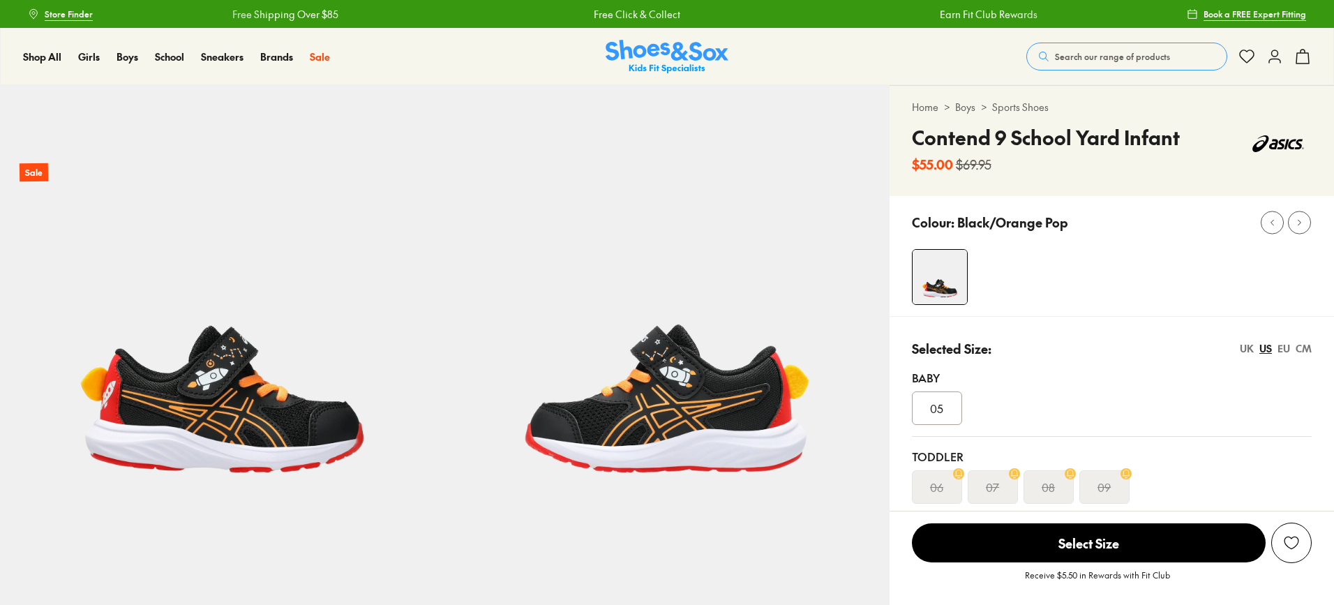
select select "*"
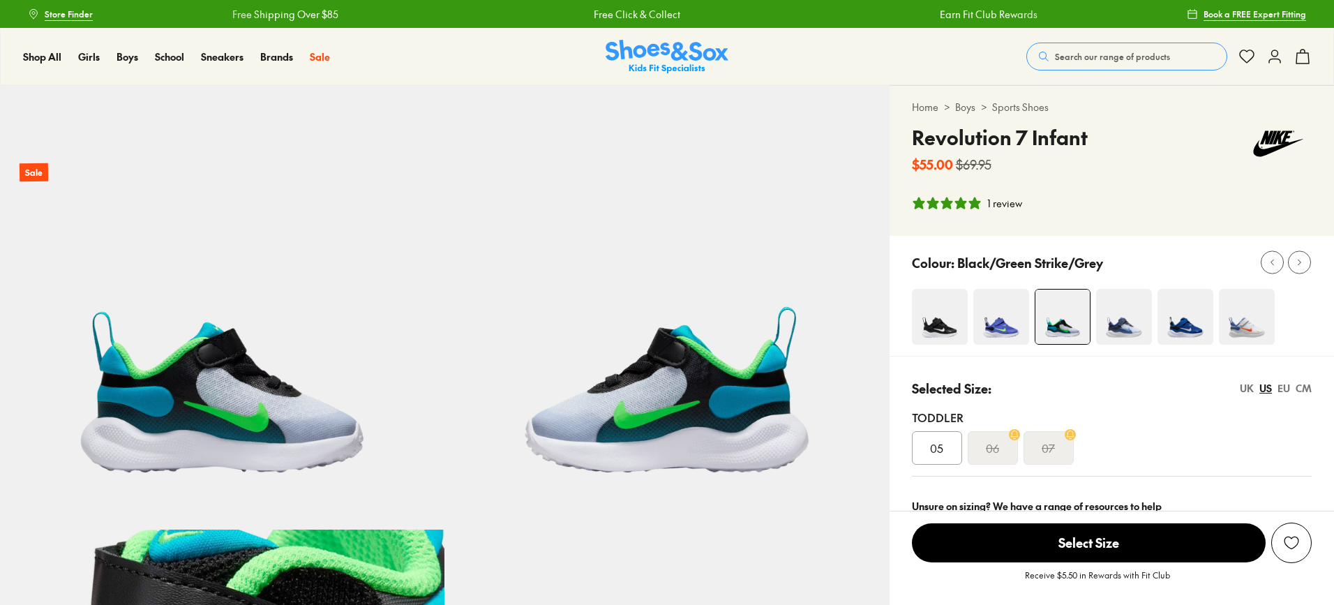
select select "*"
